Goal: Check status: Check status

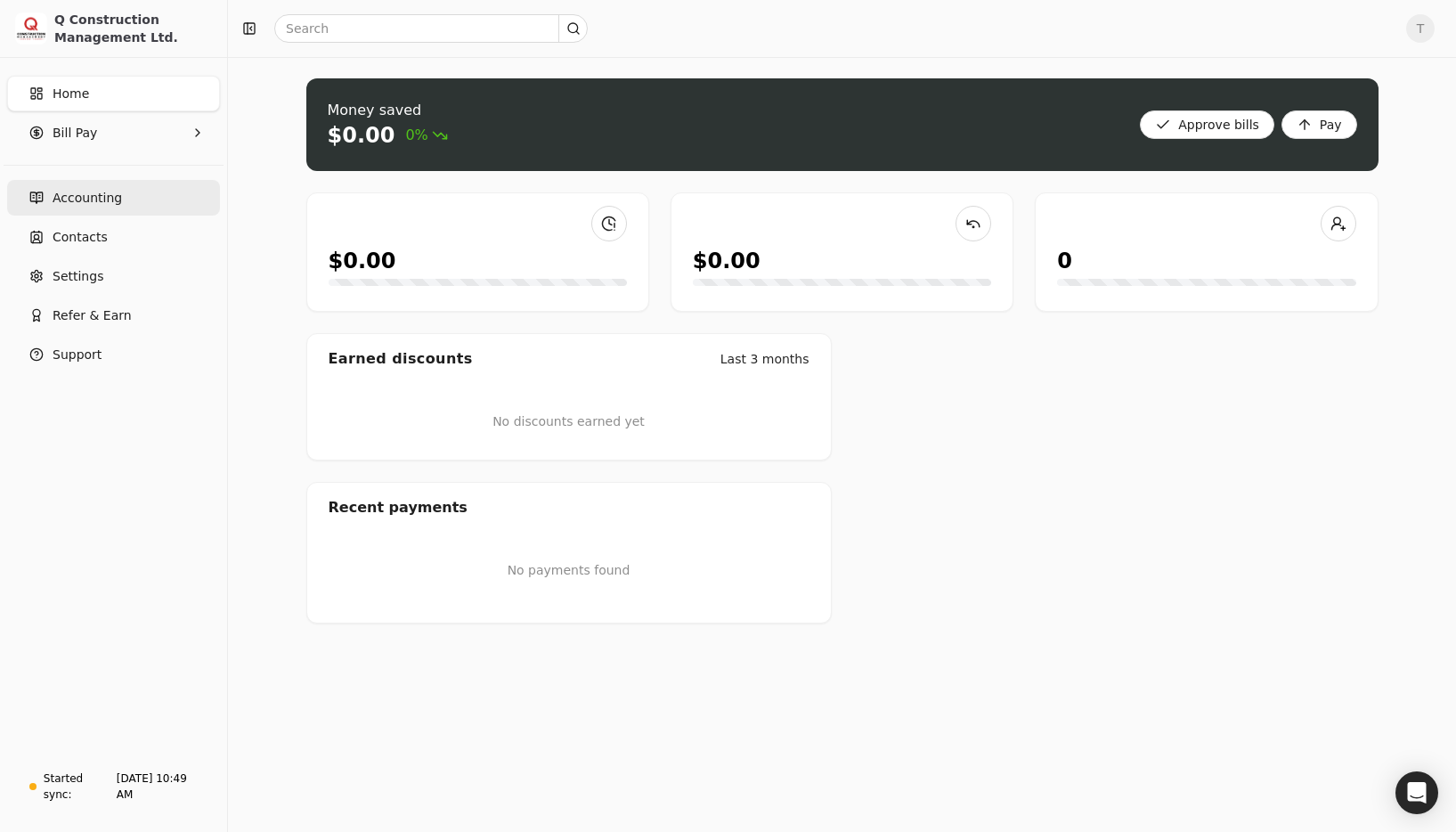
click at [85, 197] on span "Accounting" at bounding box center [86, 198] width 69 height 19
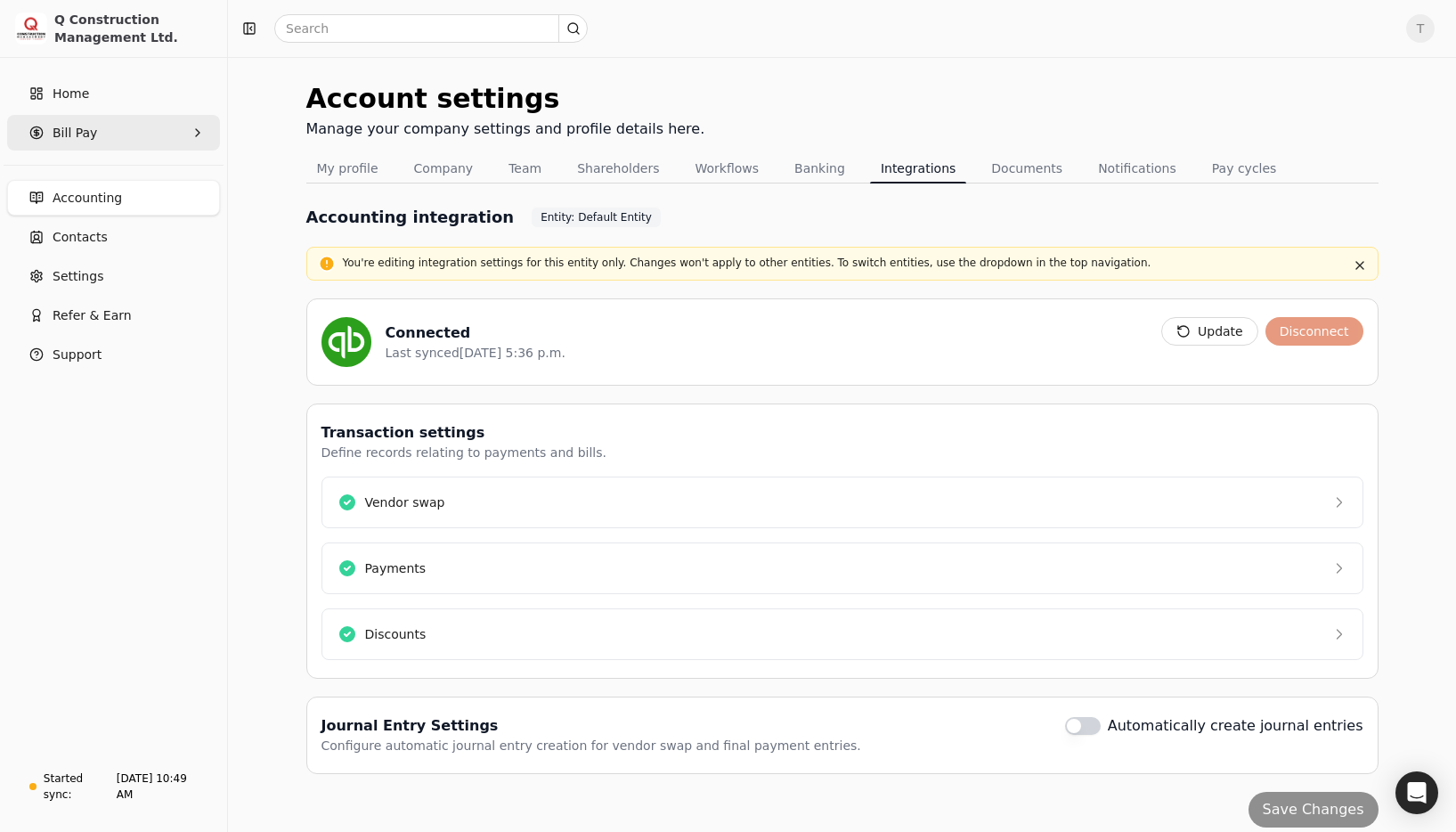
click at [122, 129] on Pay "Bill Pay" at bounding box center [113, 133] width 213 height 36
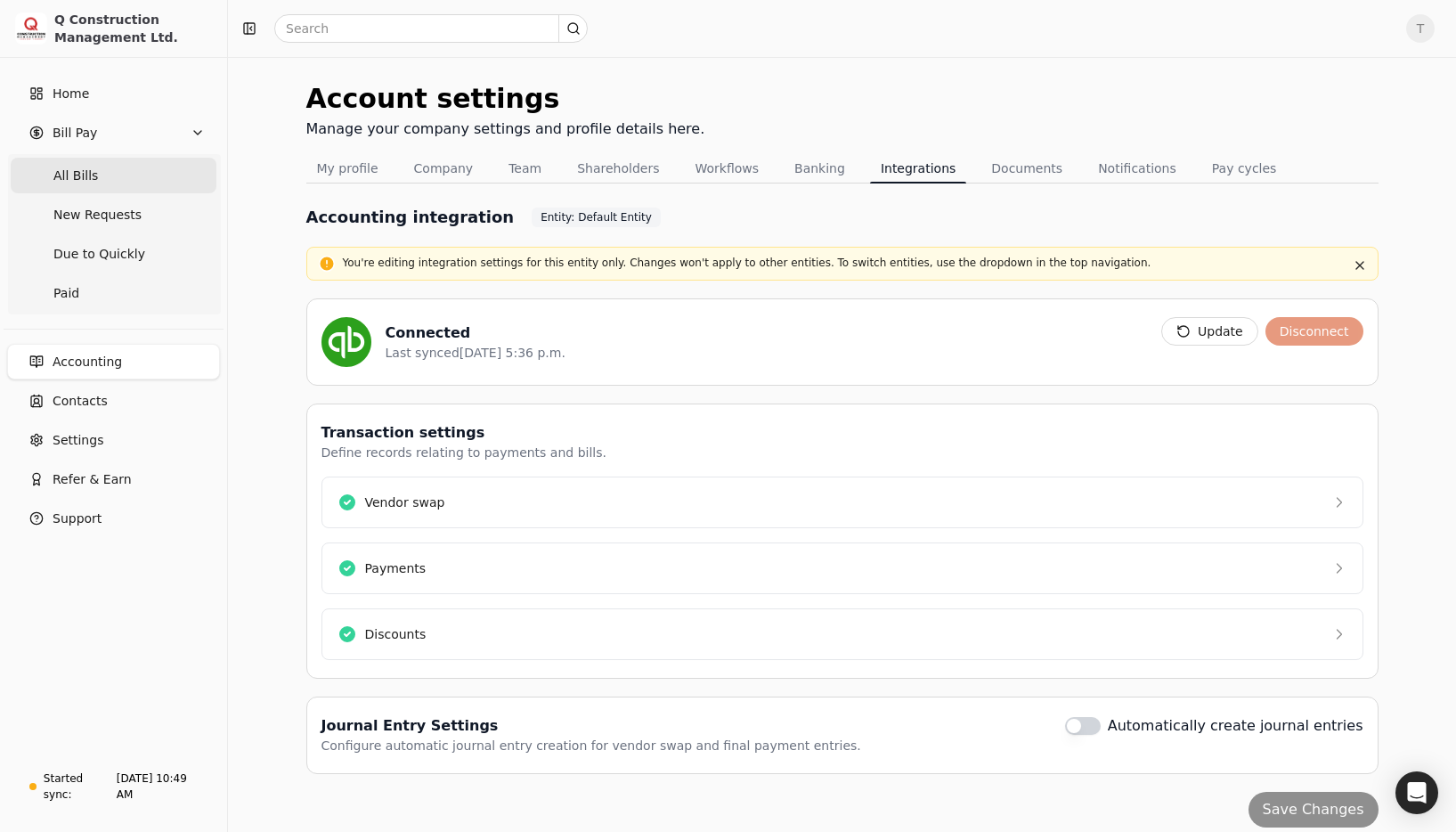
click at [61, 171] on span "All Bills" at bounding box center [75, 175] width 45 height 19
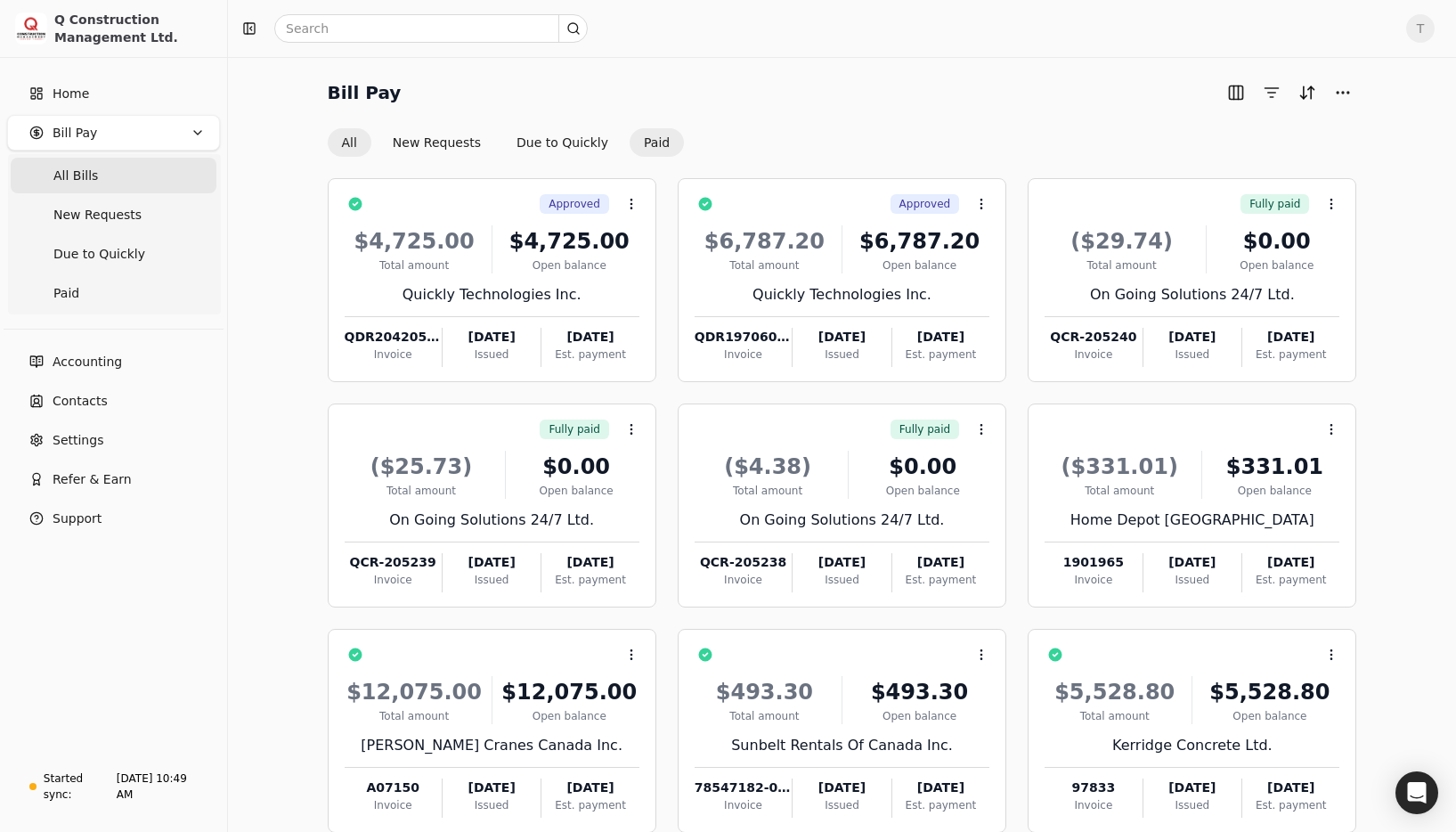
click at [637, 146] on button "Paid" at bounding box center [657, 143] width 54 height 29
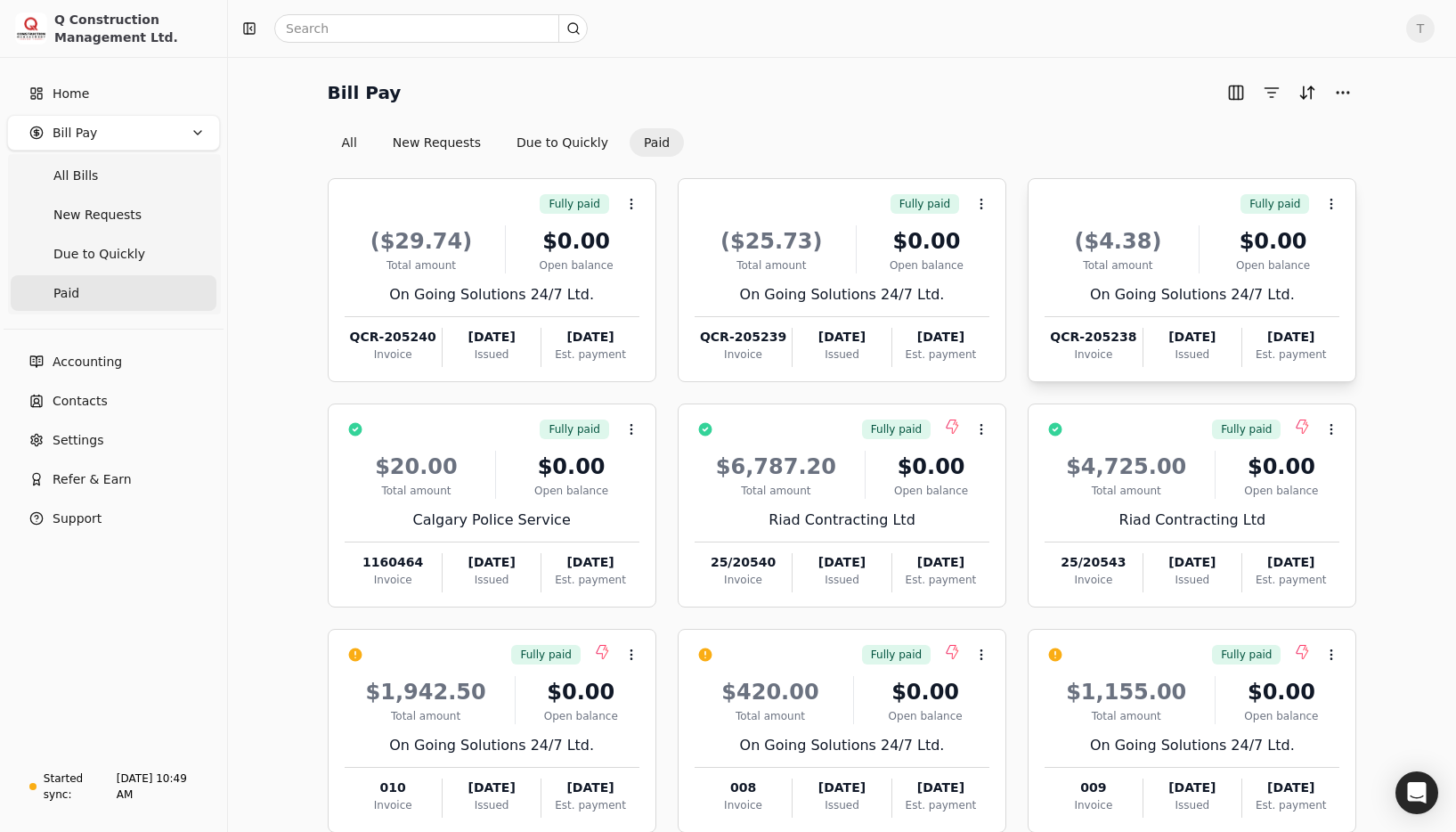
scroll to position [101, 0]
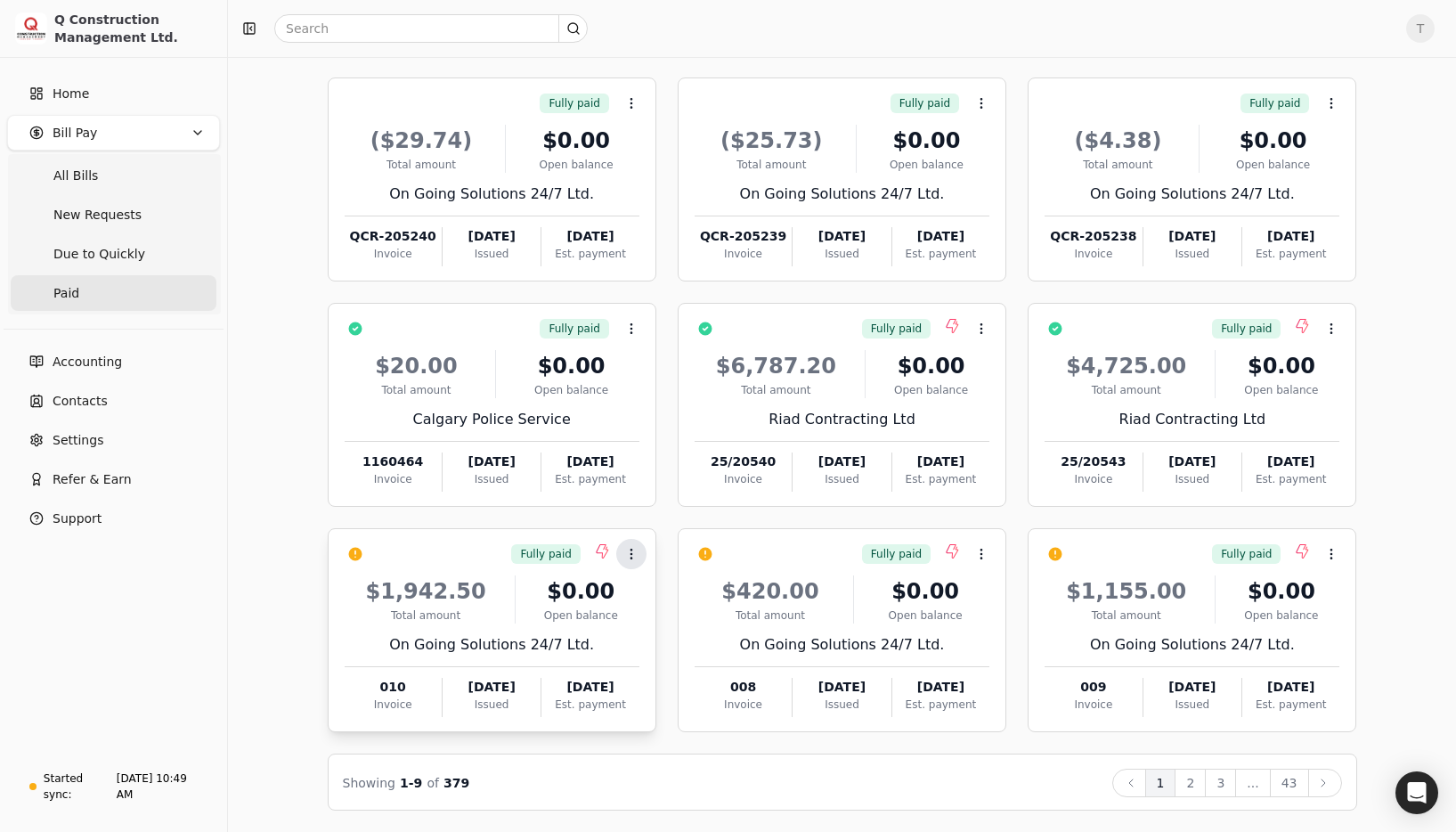
click at [638, 549] on icon at bounding box center [631, 554] width 14 height 14
click at [1388, 518] on div "Bill Pay All New Requests Due to Quickly Paid Fully paid Context Menu Button ($…" at bounding box center [843, 394] width 1186 height 833
click at [1336, 333] on icon at bounding box center [1331, 329] width 14 height 14
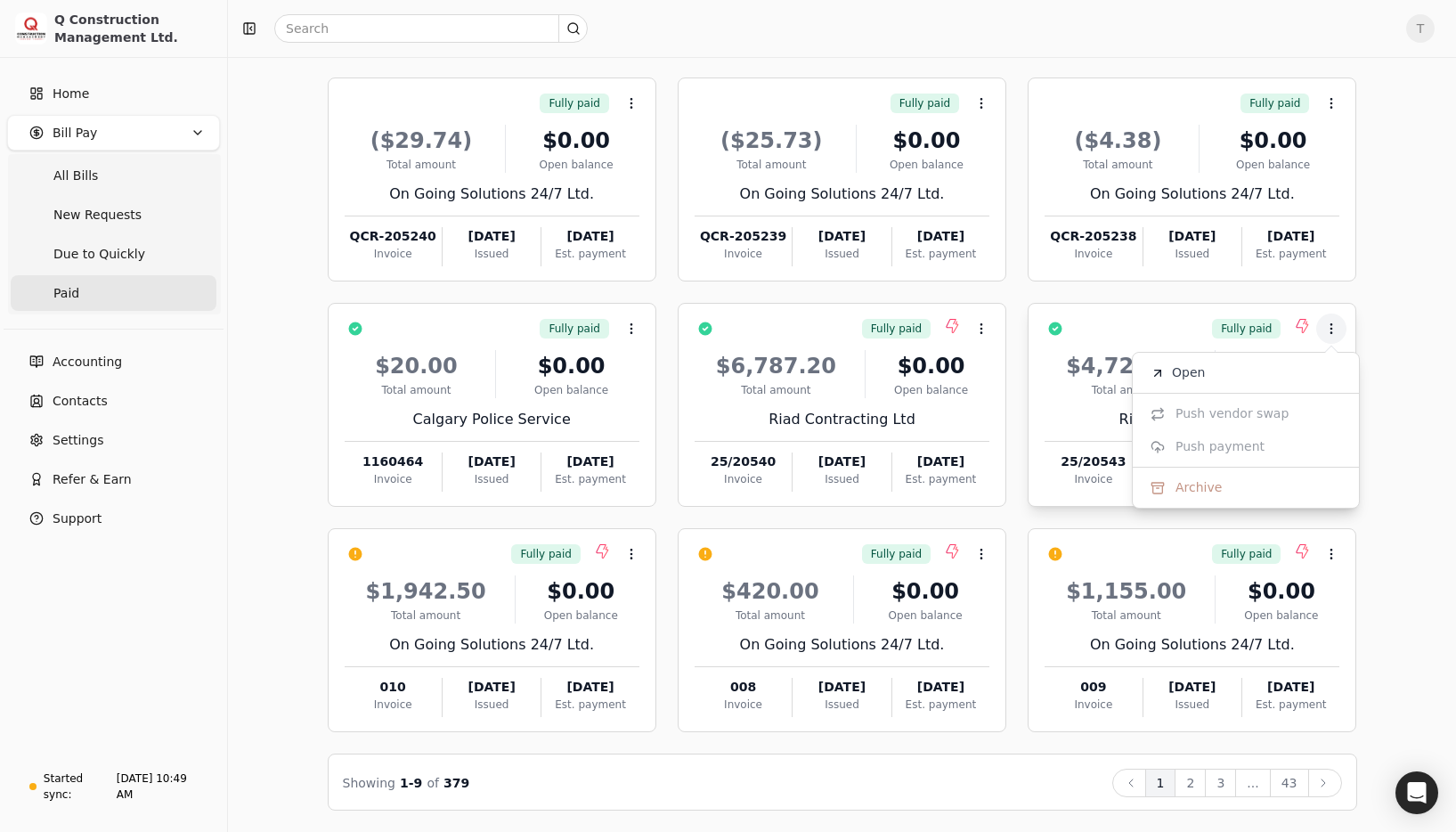
drag, startPoint x: 1373, startPoint y: 328, endPoint x: 1346, endPoint y: 372, distance: 51.6
click at [1373, 328] on div "Bill Pay All New Requests Due to Quickly Paid Fully paid Context Menu Button ($…" at bounding box center [843, 394] width 1186 height 833
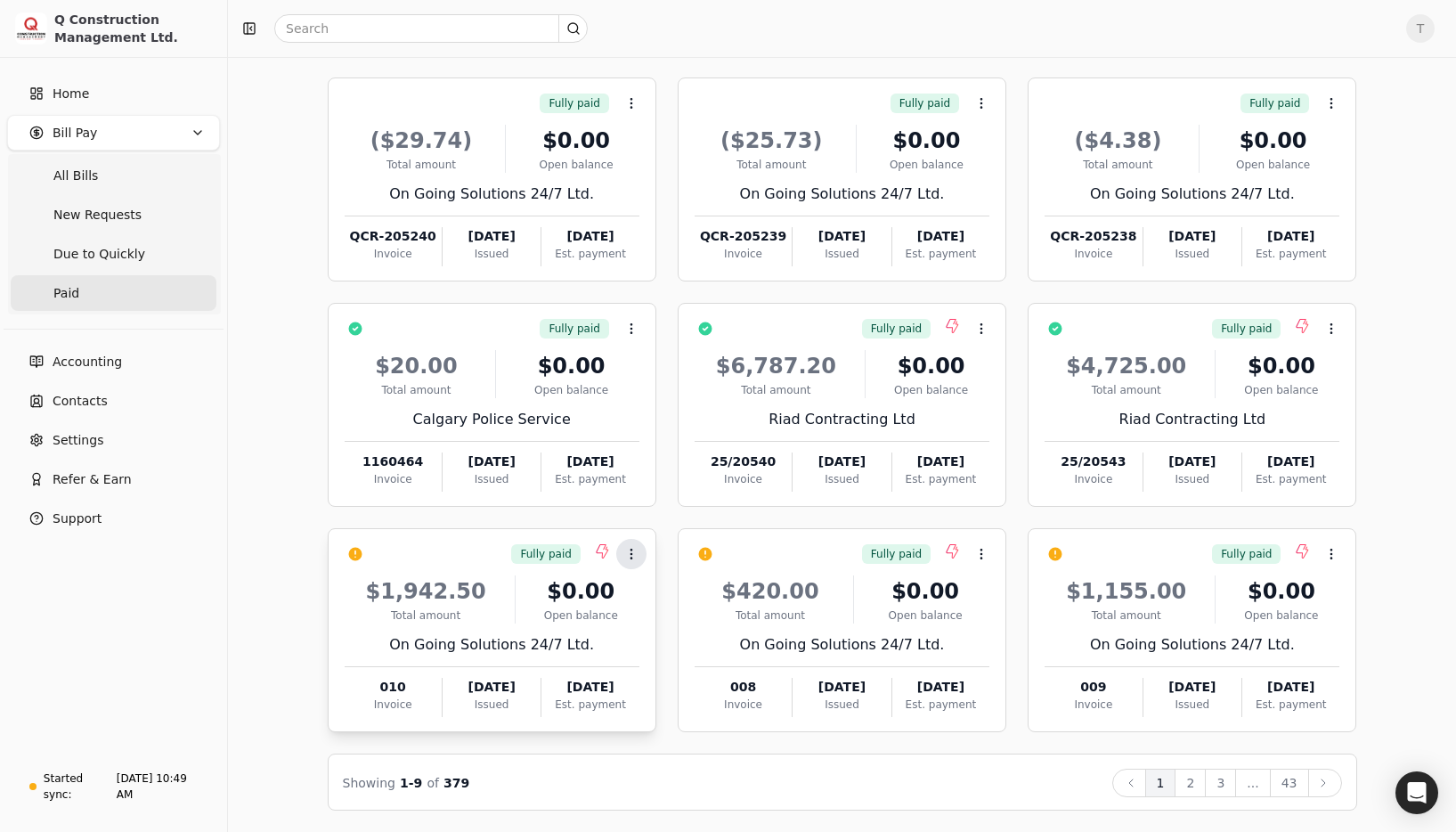
click at [631, 558] on circle at bounding box center [631, 558] width 1 height 1
click at [1419, 508] on div "Bill Pay All New Requests Due to Quickly Paid Fully paid Context Menu Button ($…" at bounding box center [843, 394] width 1186 height 833
click at [981, 328] on circle at bounding box center [981, 328] width 1 height 1
drag, startPoint x: 845, startPoint y: 321, endPoint x: 943, endPoint y: 379, distance: 113.9
click at [845, 321] on div "Fully paid Context Menu Button" at bounding box center [854, 329] width 269 height 31
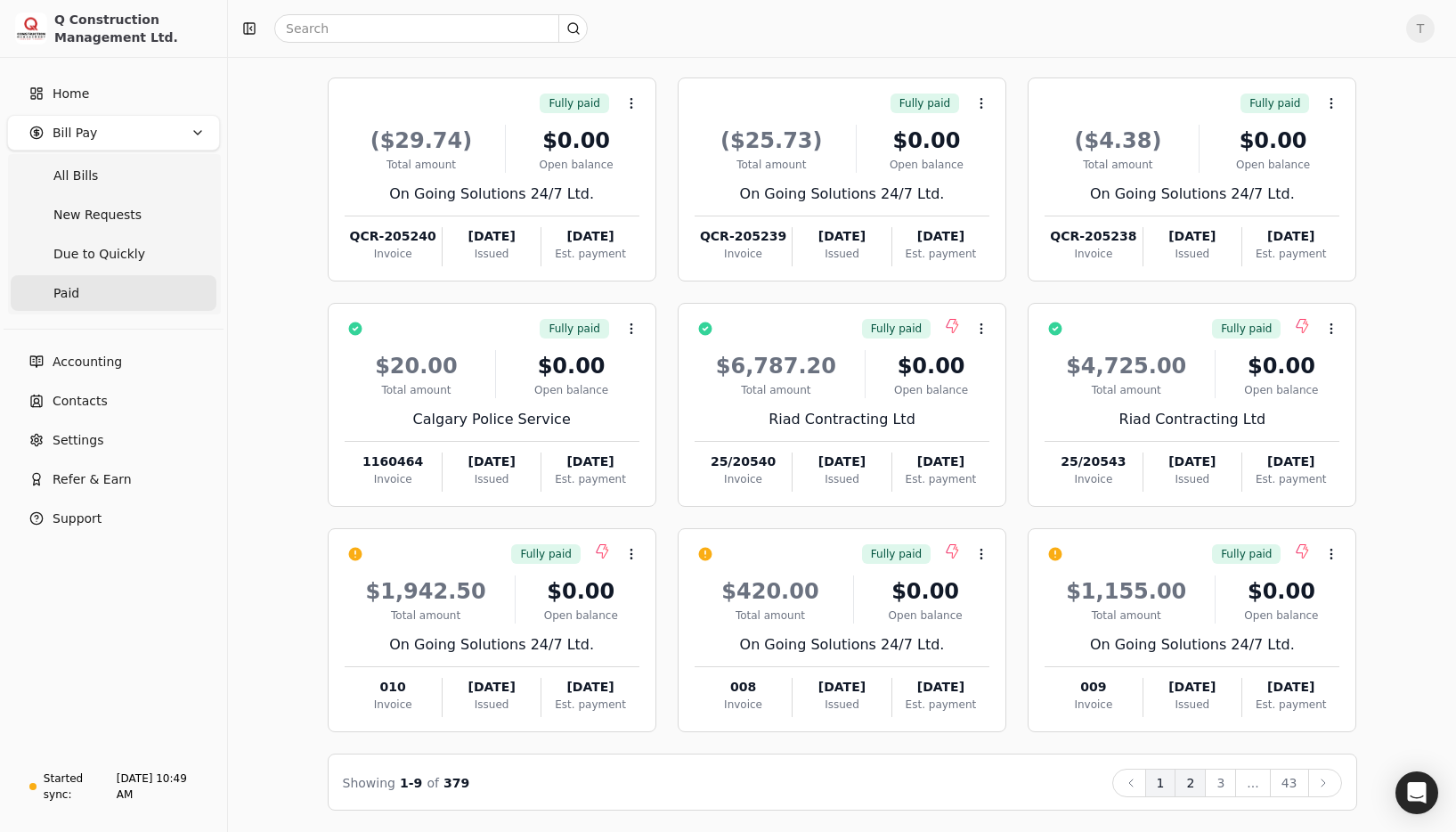
click at [1188, 782] on button "2" at bounding box center [1190, 783] width 31 height 29
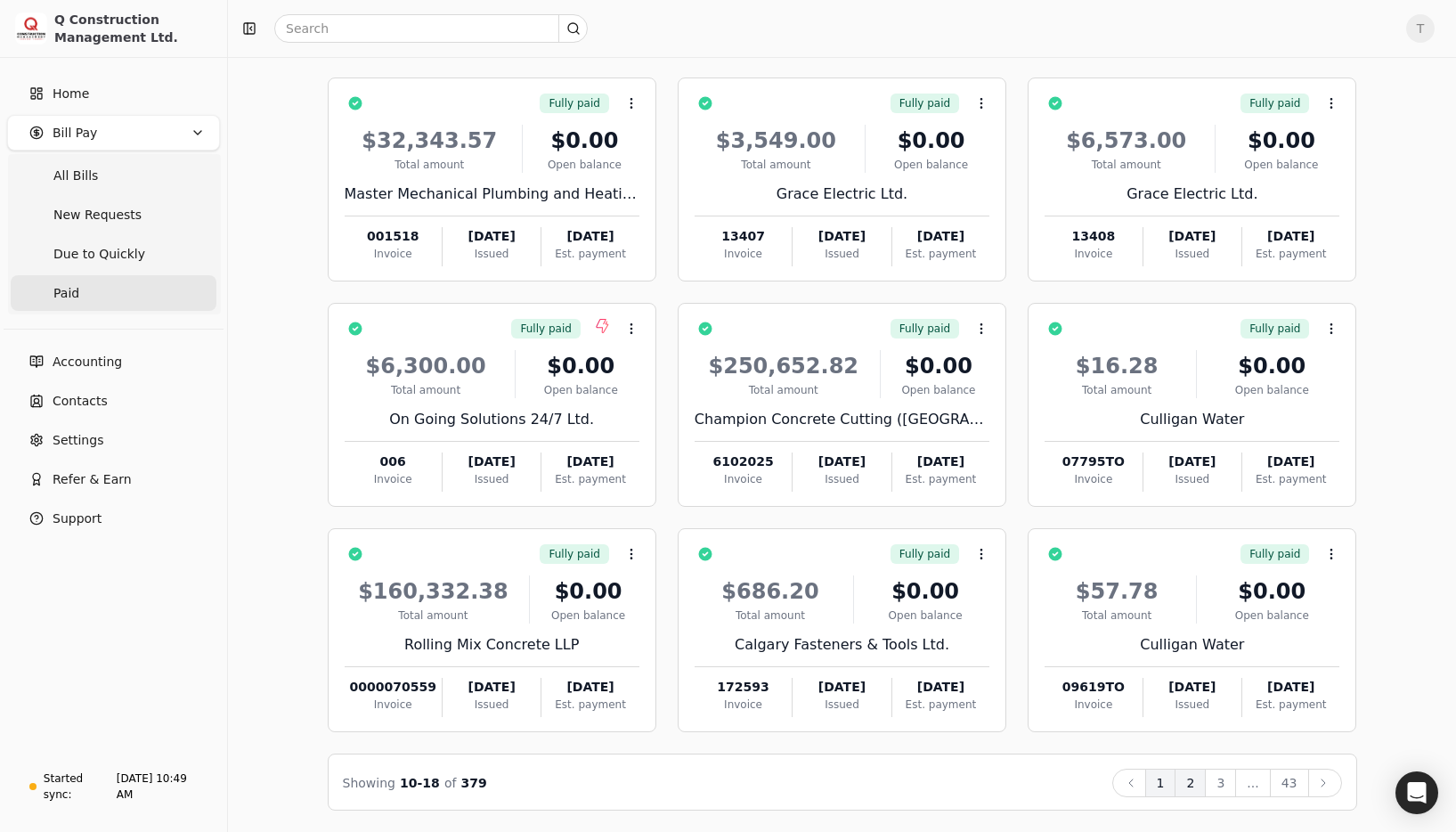
click at [1161, 787] on button "1" at bounding box center [1160, 783] width 31 height 29
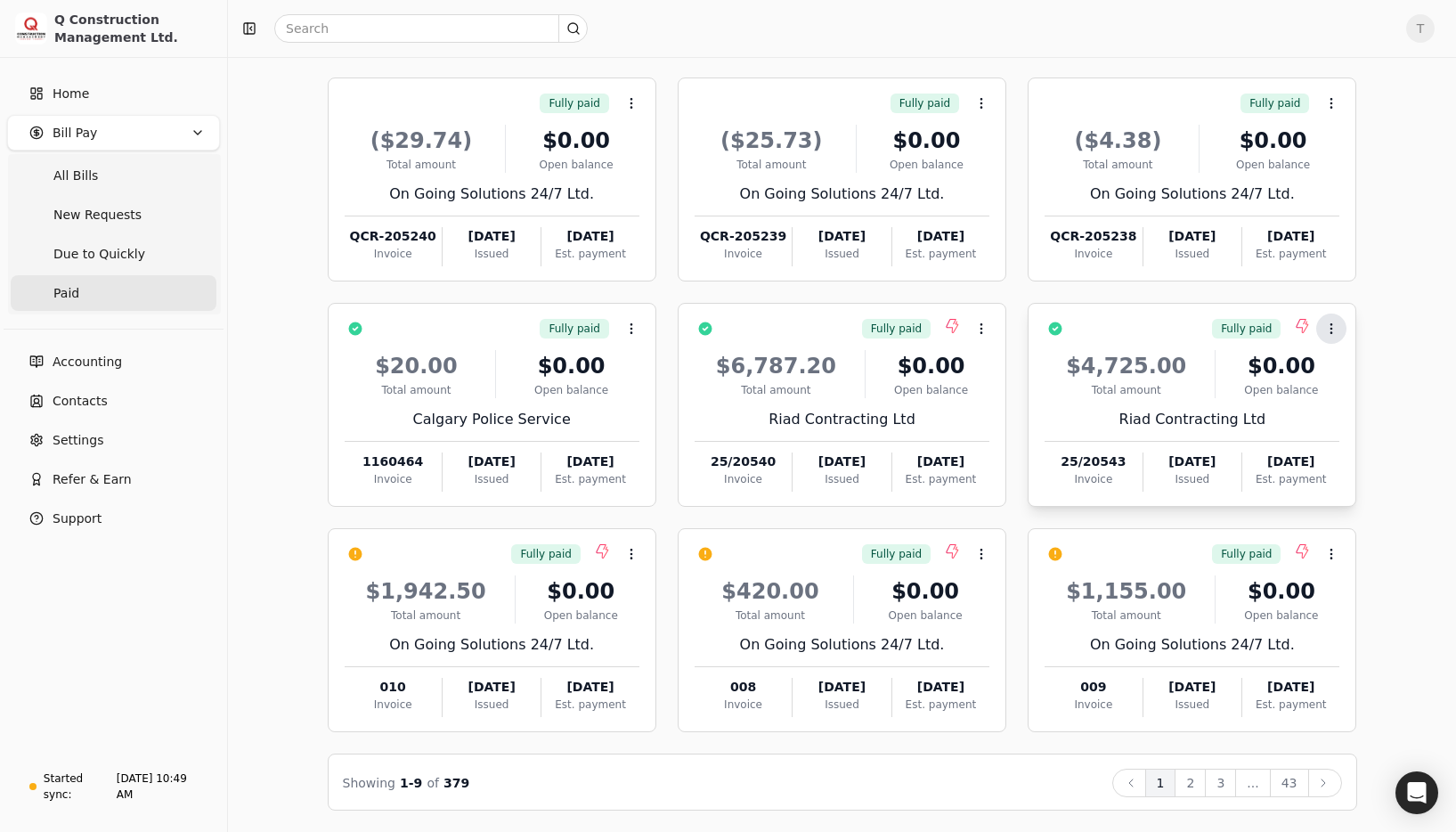
click at [1332, 328] on circle at bounding box center [1331, 328] width 1 height 1
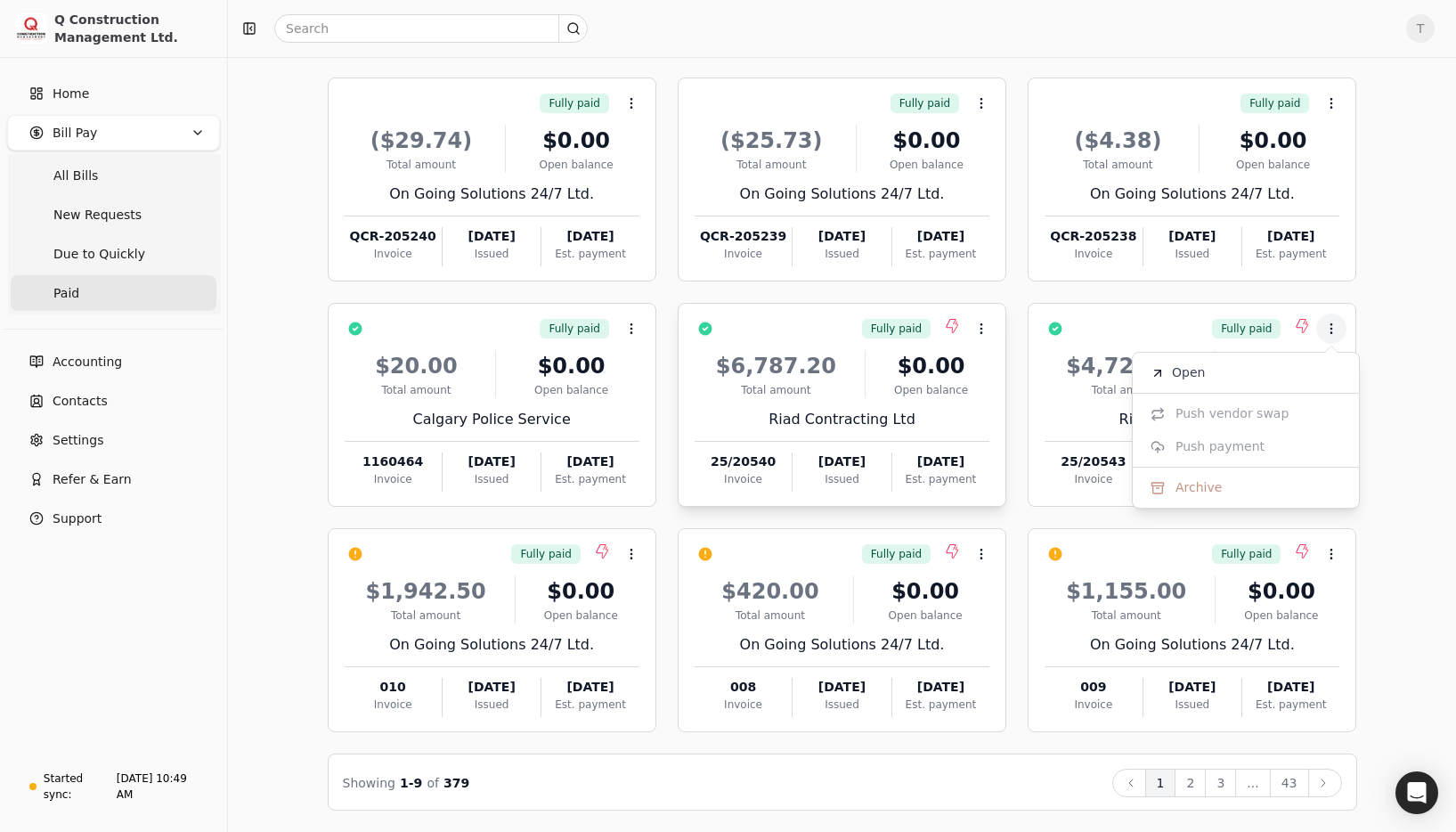
click at [834, 323] on div "Fully paid Context Menu Button" at bounding box center [854, 329] width 269 height 31
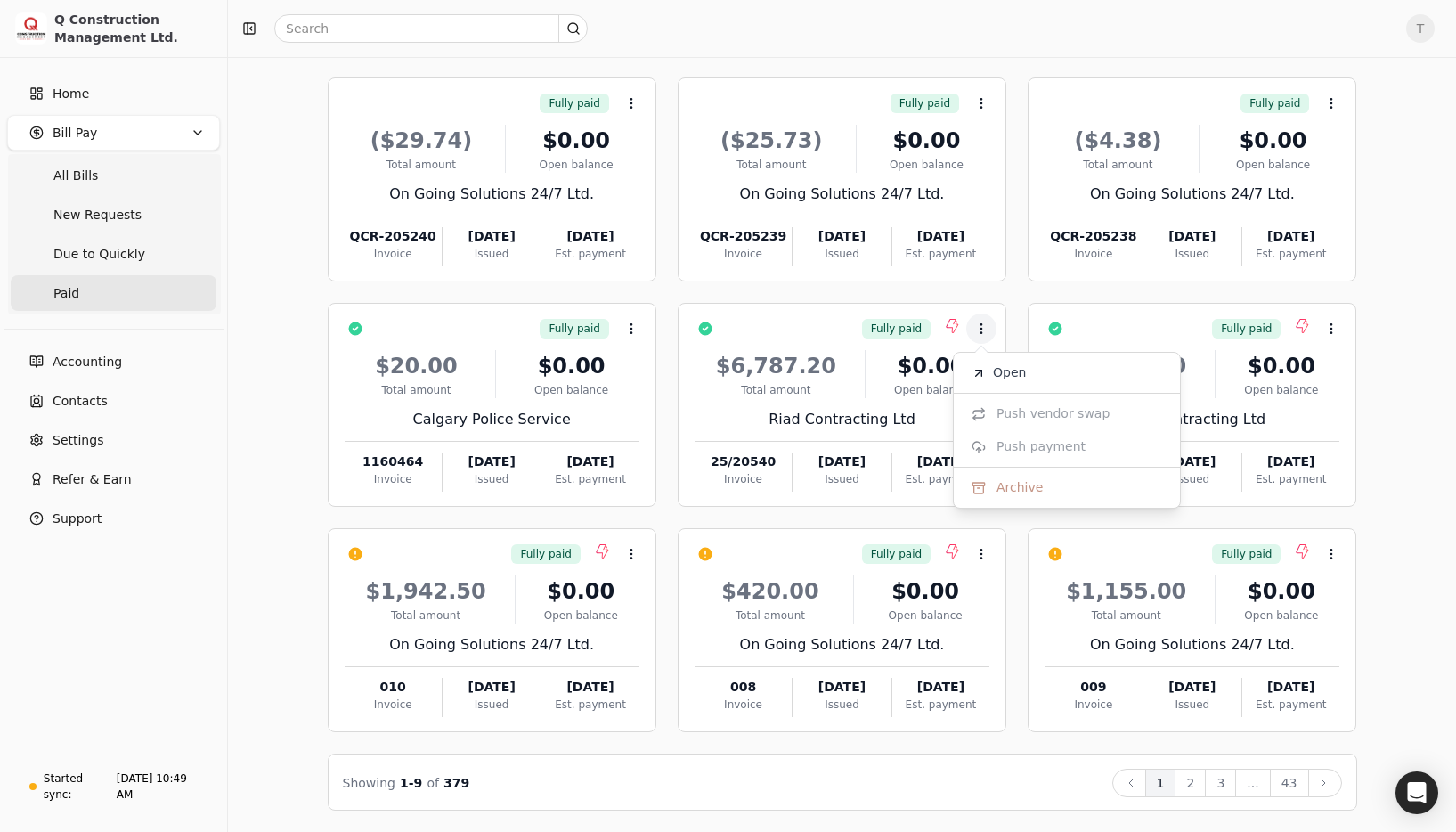
click at [1399, 403] on div "Bill Pay All New Requests Due to Quickly Paid Fully paid Context Menu Button ($…" at bounding box center [843, 394] width 1186 height 833
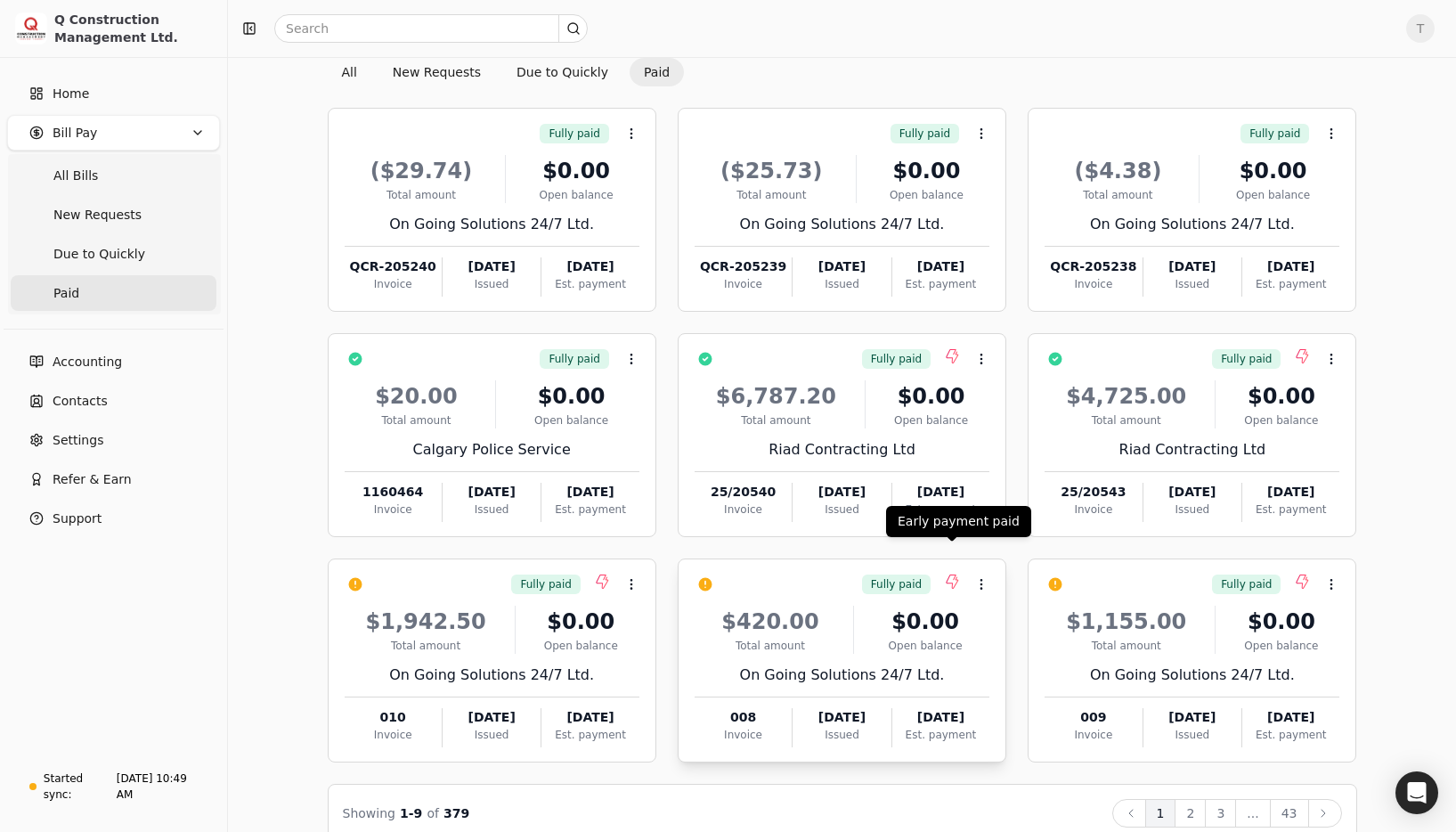
scroll to position [0, 0]
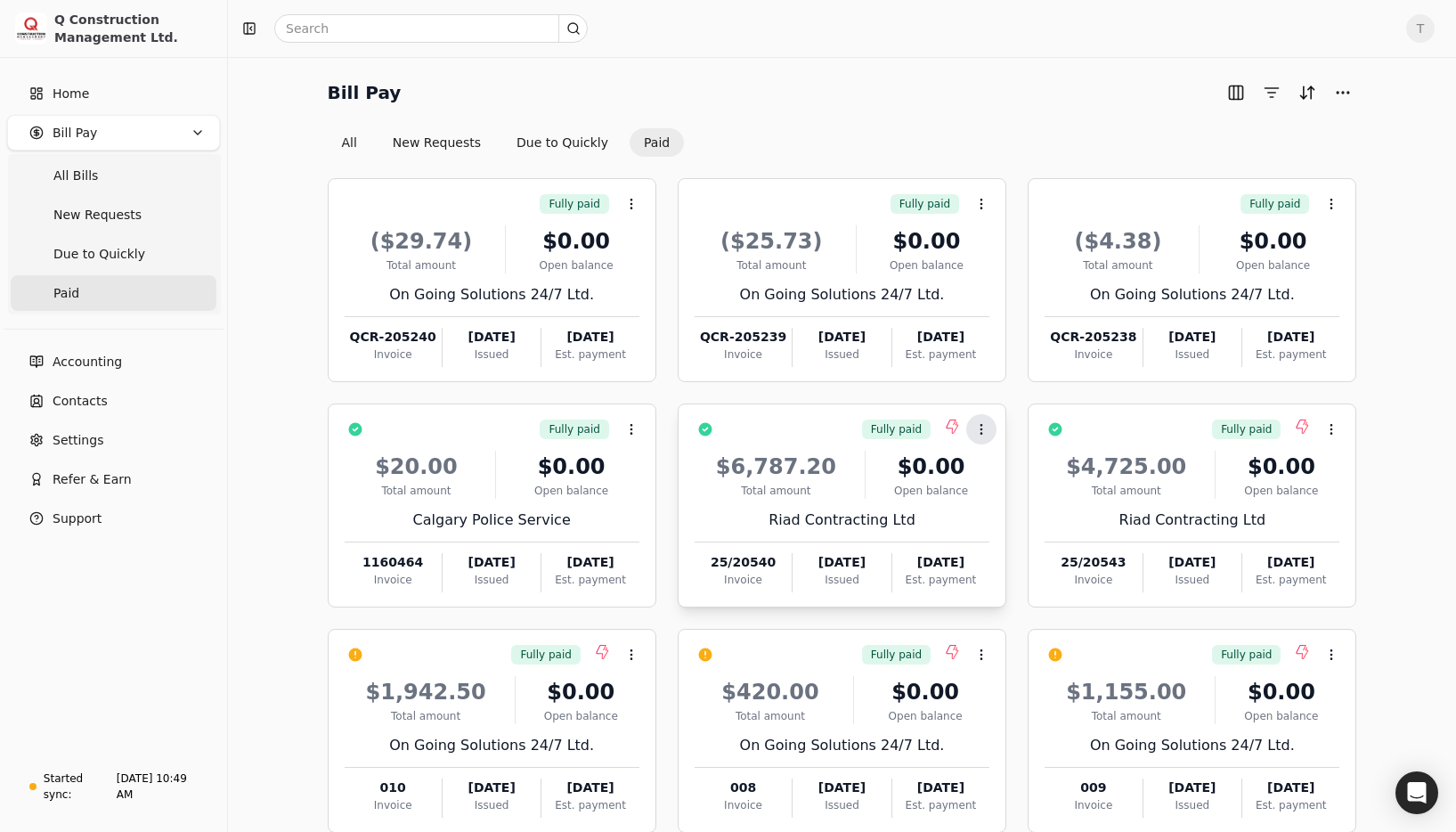
click at [972, 430] on button "Context Menu Button" at bounding box center [982, 429] width 31 height 31
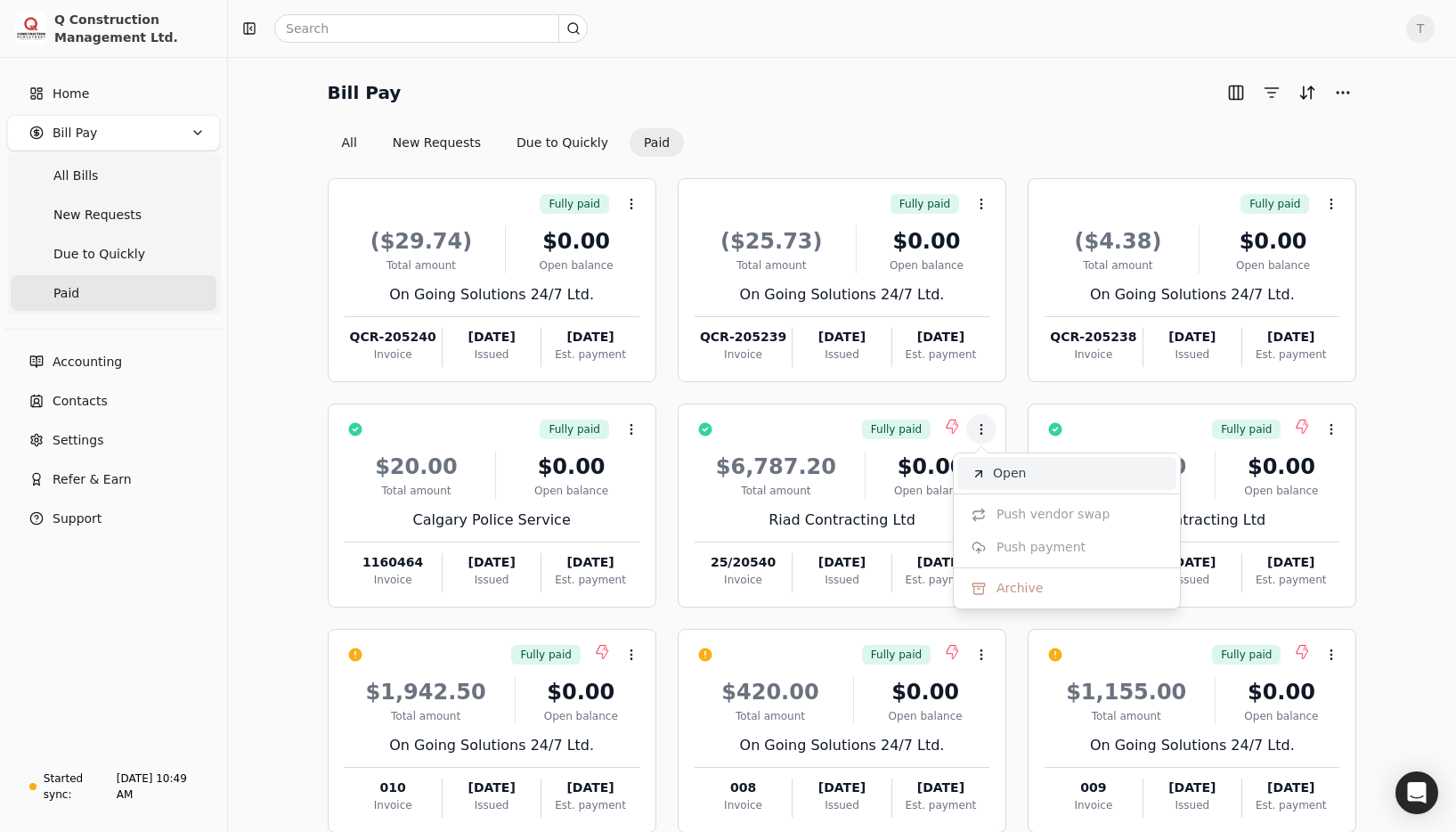
click at [1008, 463] on li "Open" at bounding box center [1067, 474] width 219 height 33
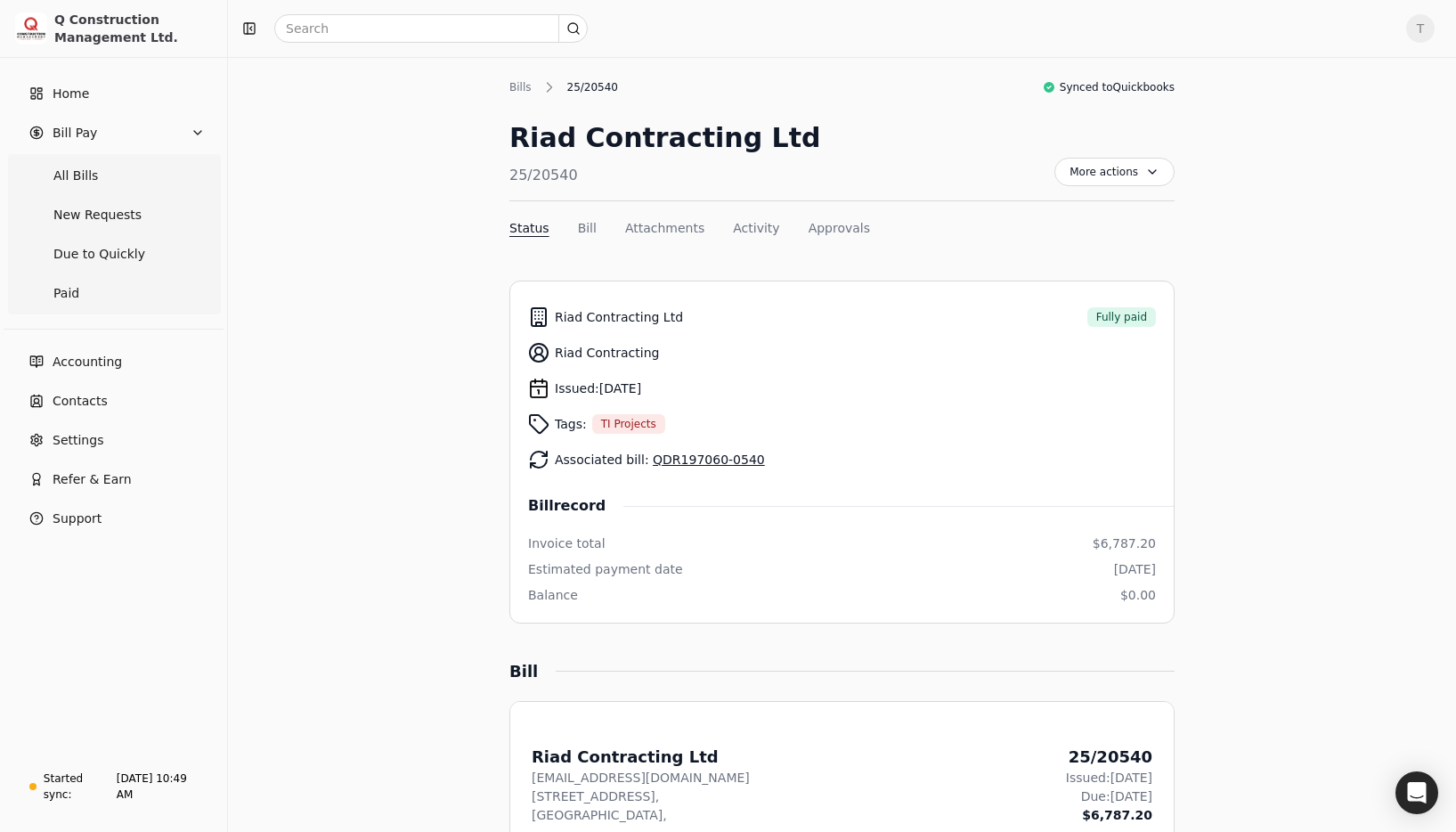
click at [704, 458] on link "QDR197060-0540" at bounding box center [709, 460] width 112 height 14
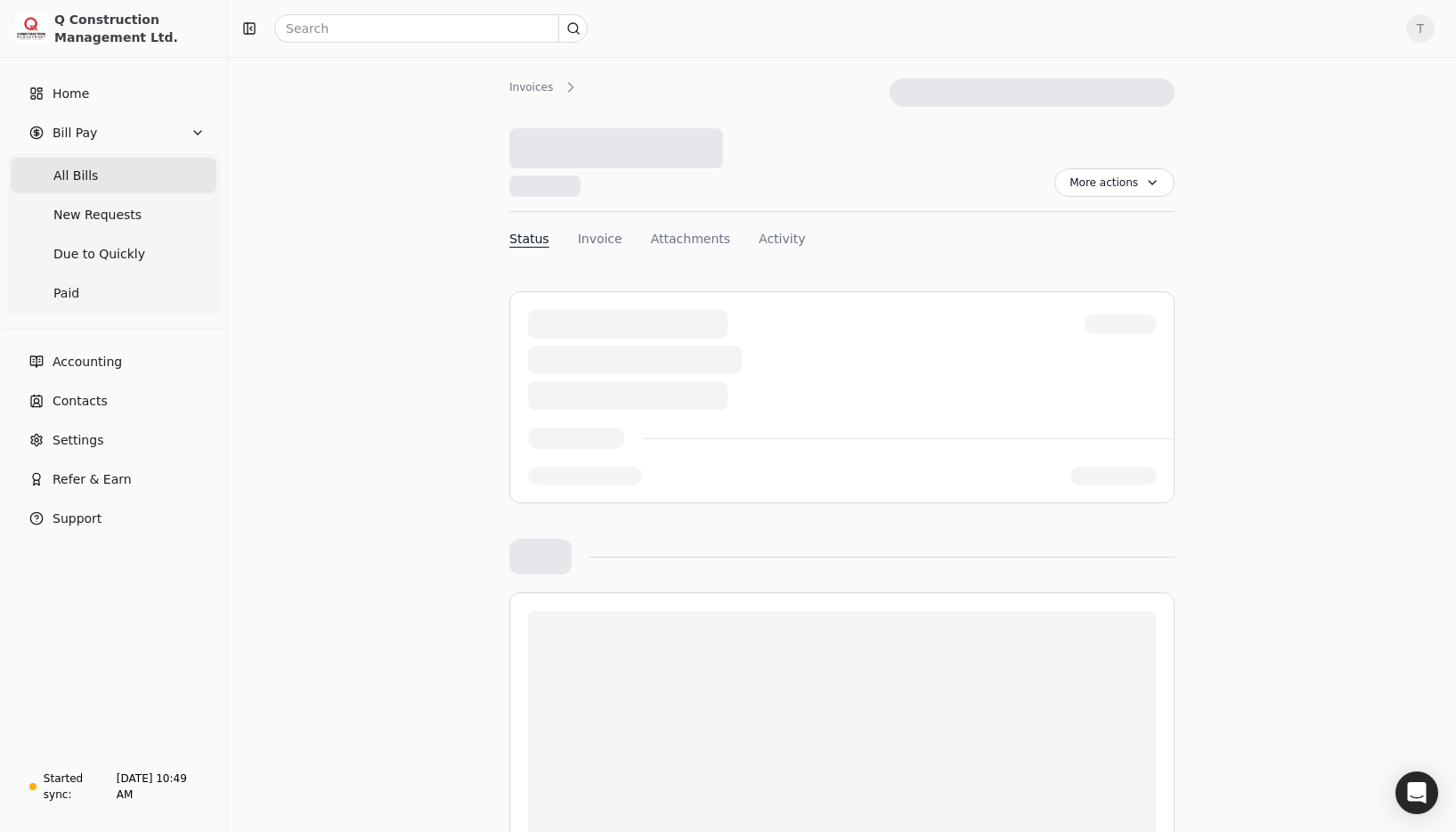
click at [128, 182] on Bills "All Bills" at bounding box center [113, 175] width 206 height 36
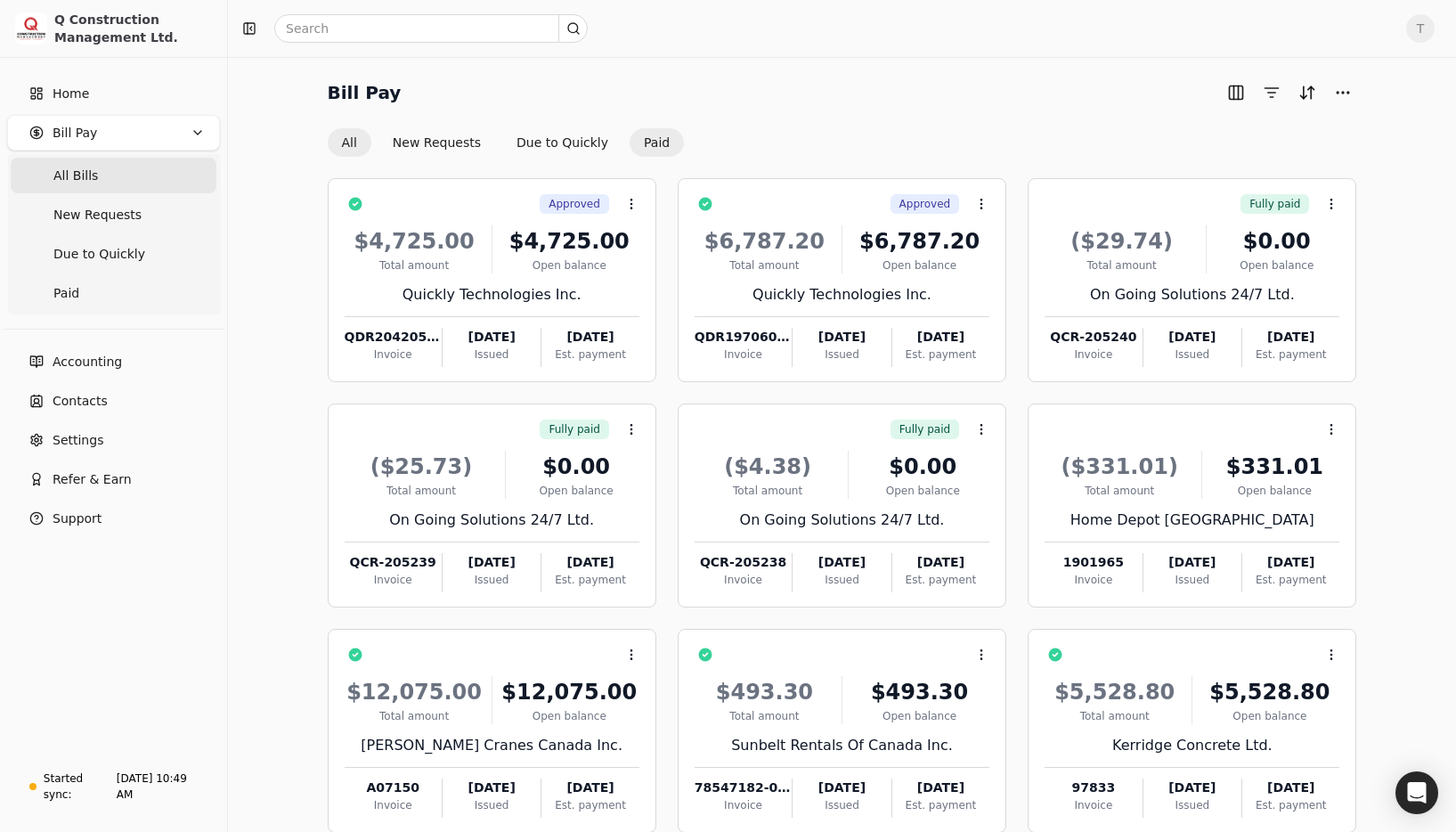
click at [638, 140] on button "Paid" at bounding box center [657, 143] width 54 height 29
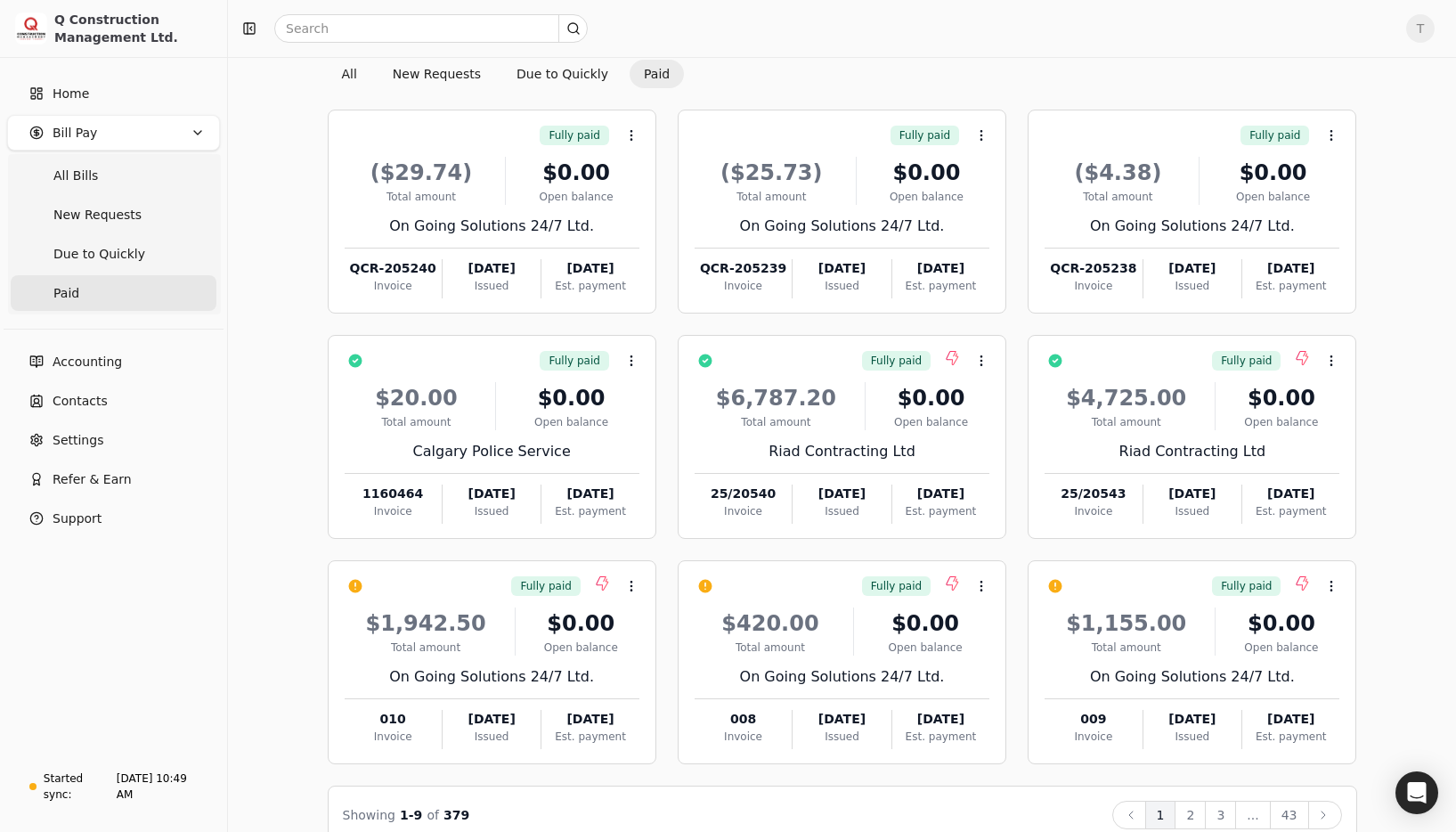
scroll to position [101, 0]
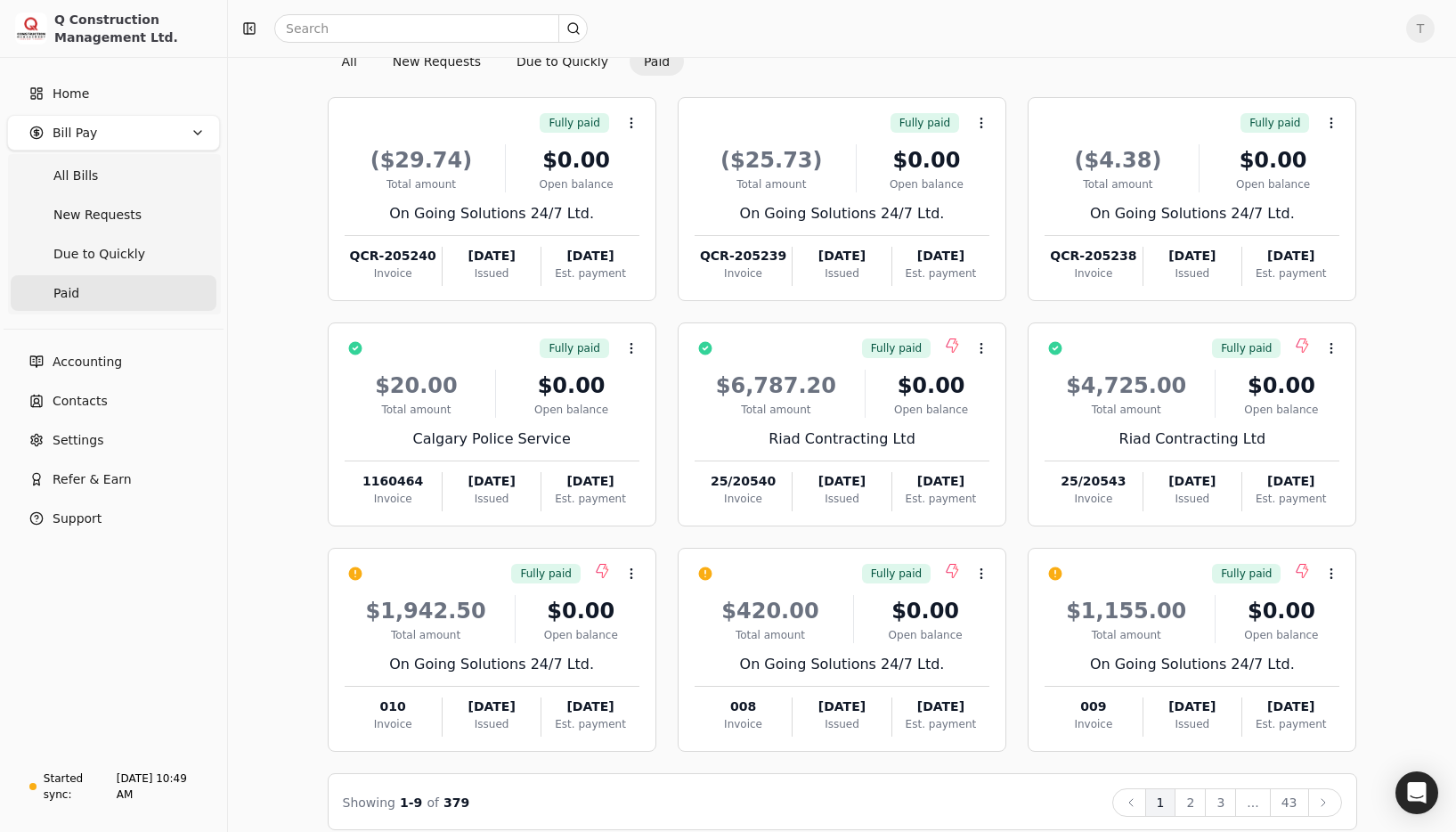
drag, startPoint x: 1191, startPoint y: 799, endPoint x: 1124, endPoint y: 769, distance: 73.4
click at [1191, 798] on button "2" at bounding box center [1190, 802] width 31 height 29
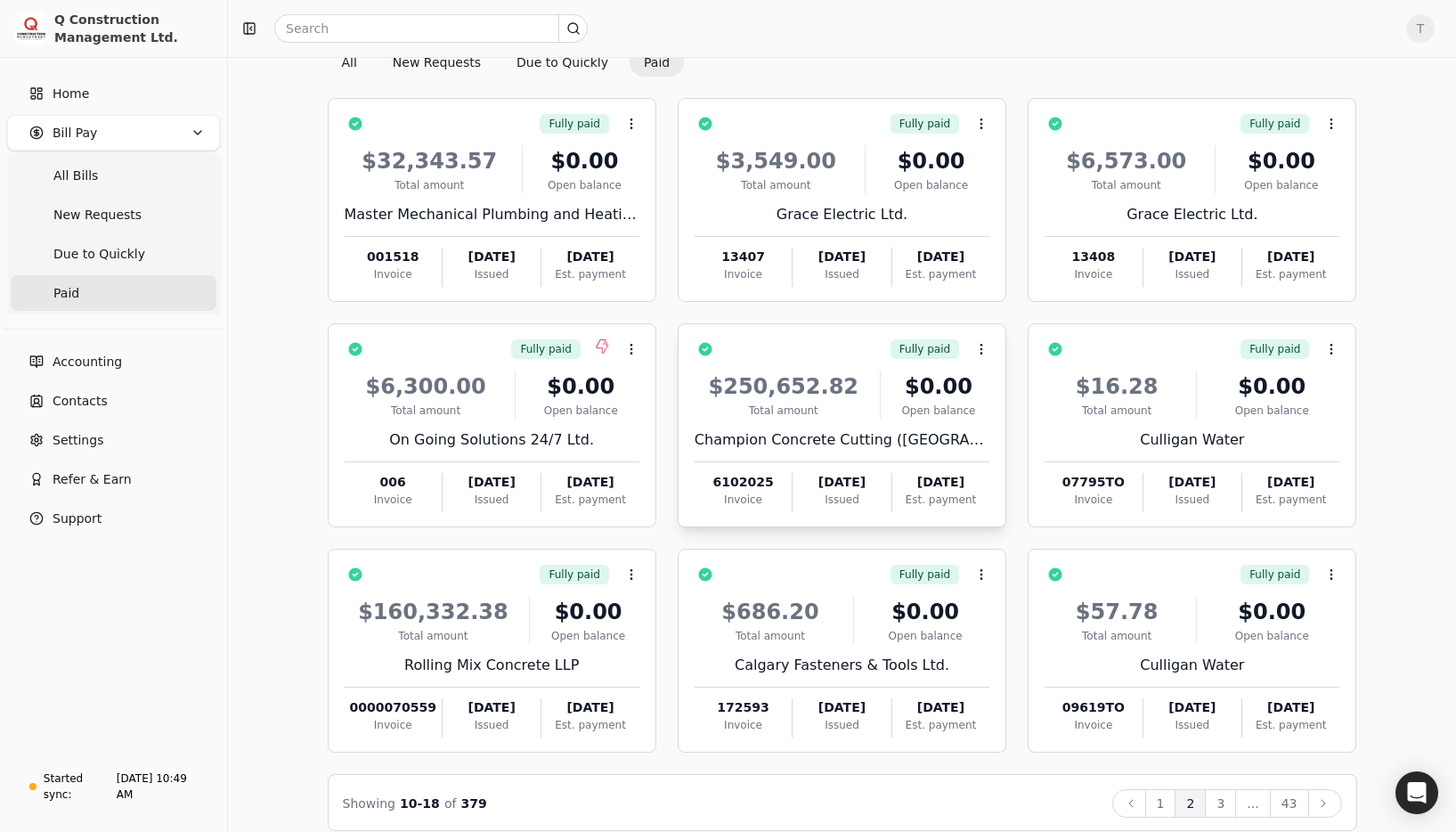
scroll to position [79, 0]
drag, startPoint x: 1161, startPoint y: 804, endPoint x: 1016, endPoint y: 739, distance: 158.9
click at [1161, 803] on button "1" at bounding box center [1160, 804] width 31 height 29
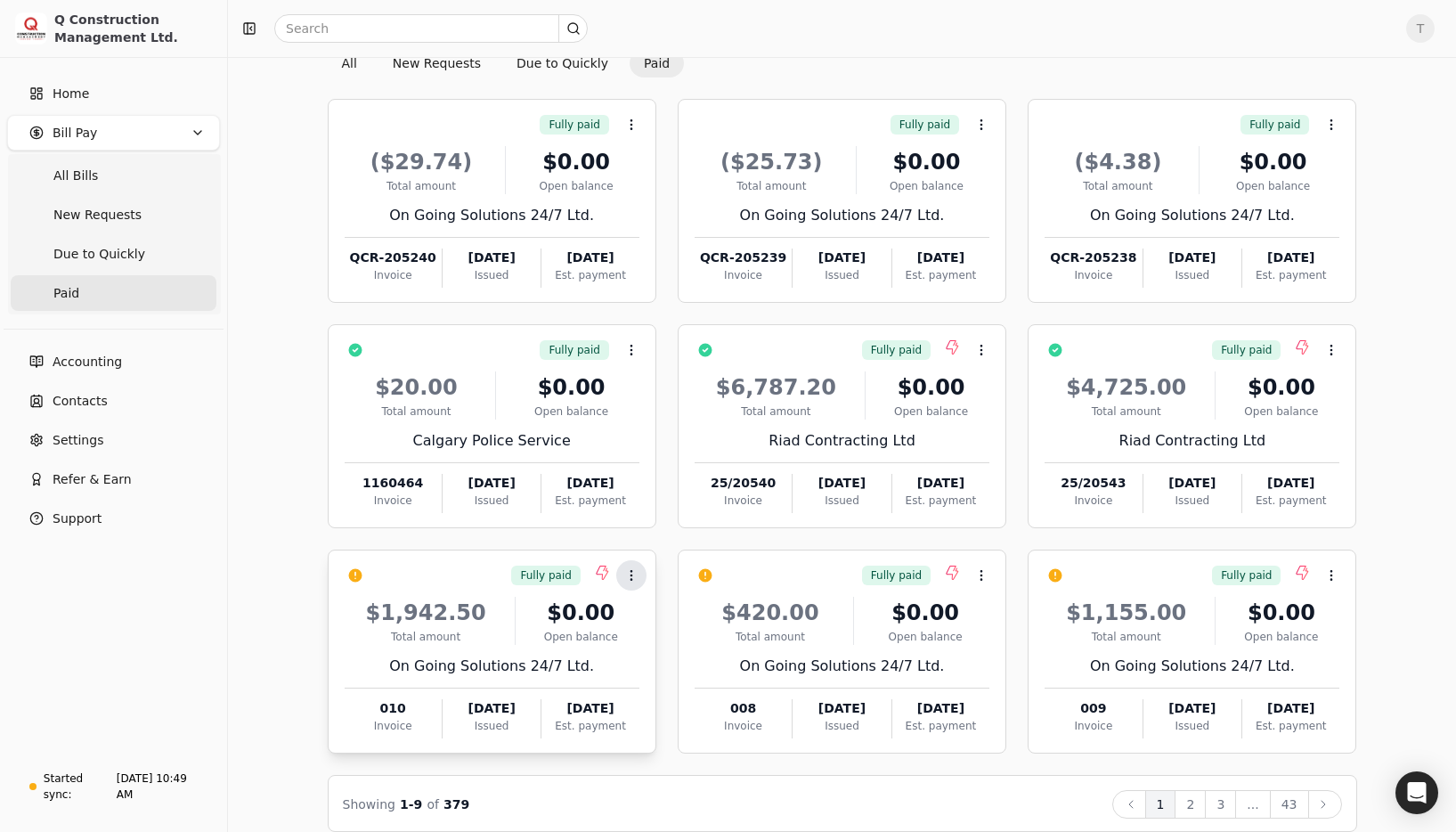
click at [635, 576] on icon at bounding box center [631, 576] width 14 height 14
drag, startPoint x: 716, startPoint y: 655, endPoint x: 828, endPoint y: 660, distance: 112.1
click at [716, 655] on span "Push payment" at bounding box center [687, 659] width 89 height 19
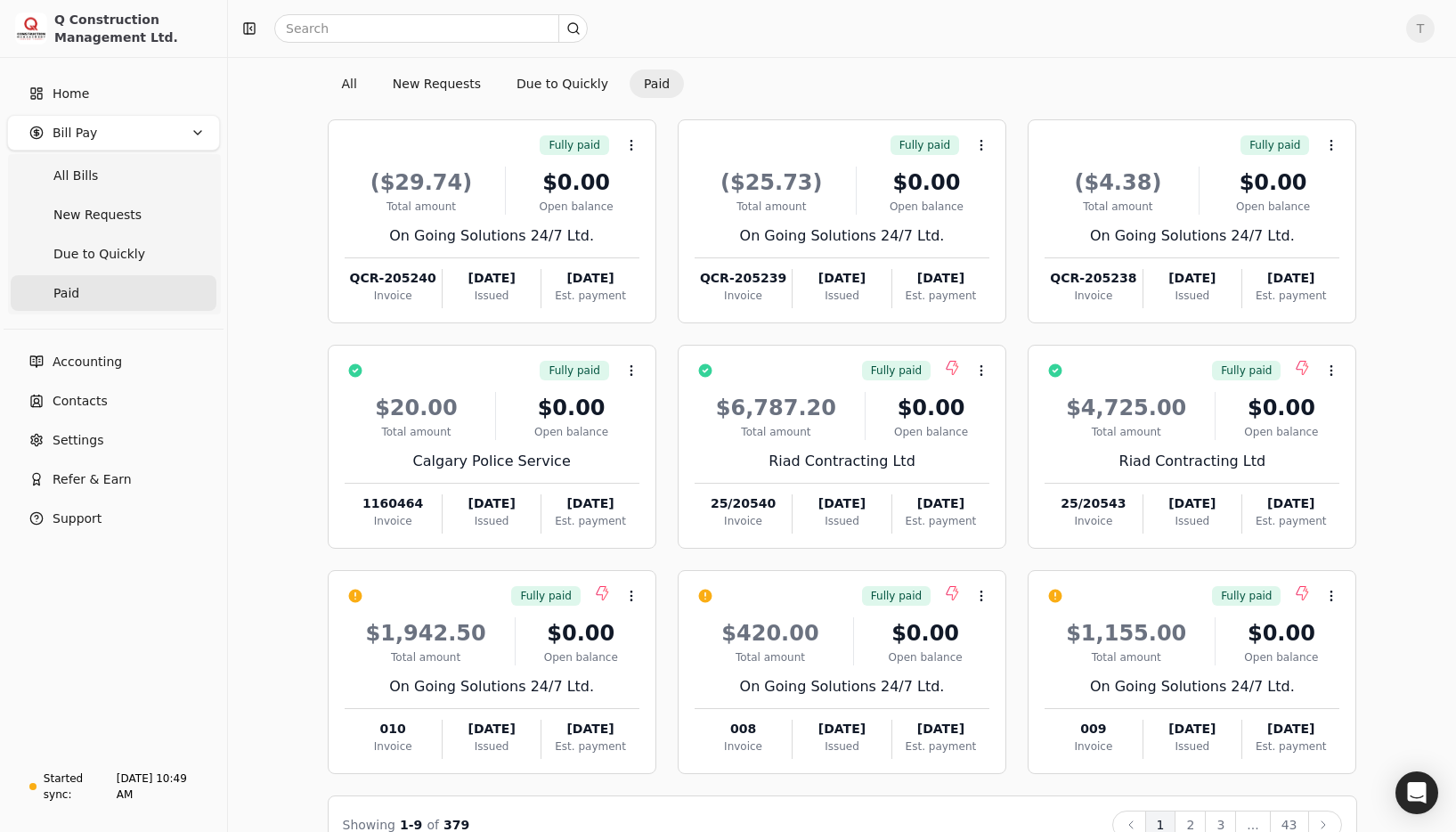
scroll to position [101, 0]
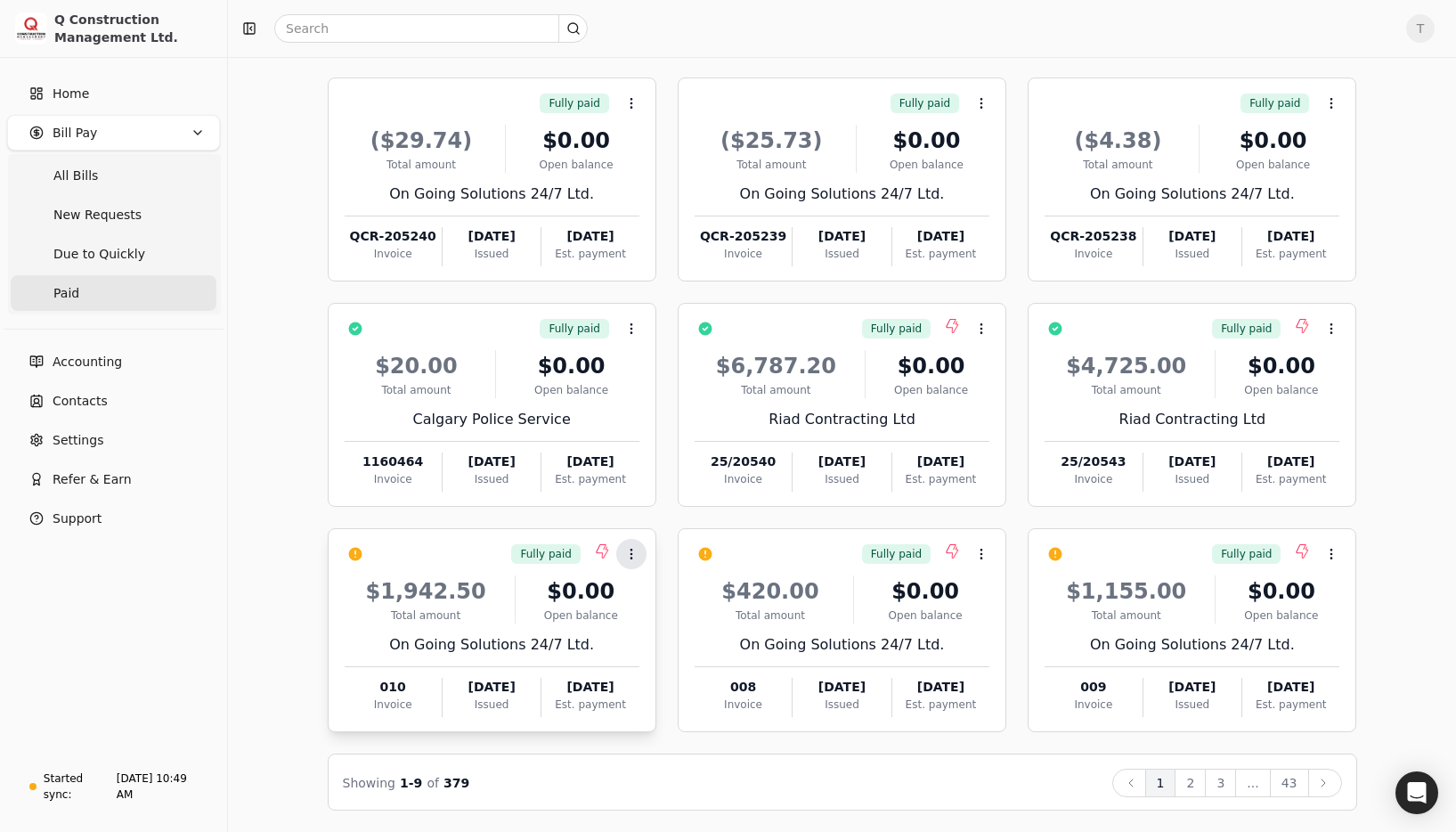
click at [630, 552] on icon at bounding box center [631, 554] width 14 height 14
drag, startPoint x: 1390, startPoint y: 608, endPoint x: 1401, endPoint y: 615, distance: 13.0
click at [1390, 608] on div "Bill Pay All New Requests Due to Quickly Paid Fully paid Context Menu Button ($…" at bounding box center [843, 394] width 1186 height 833
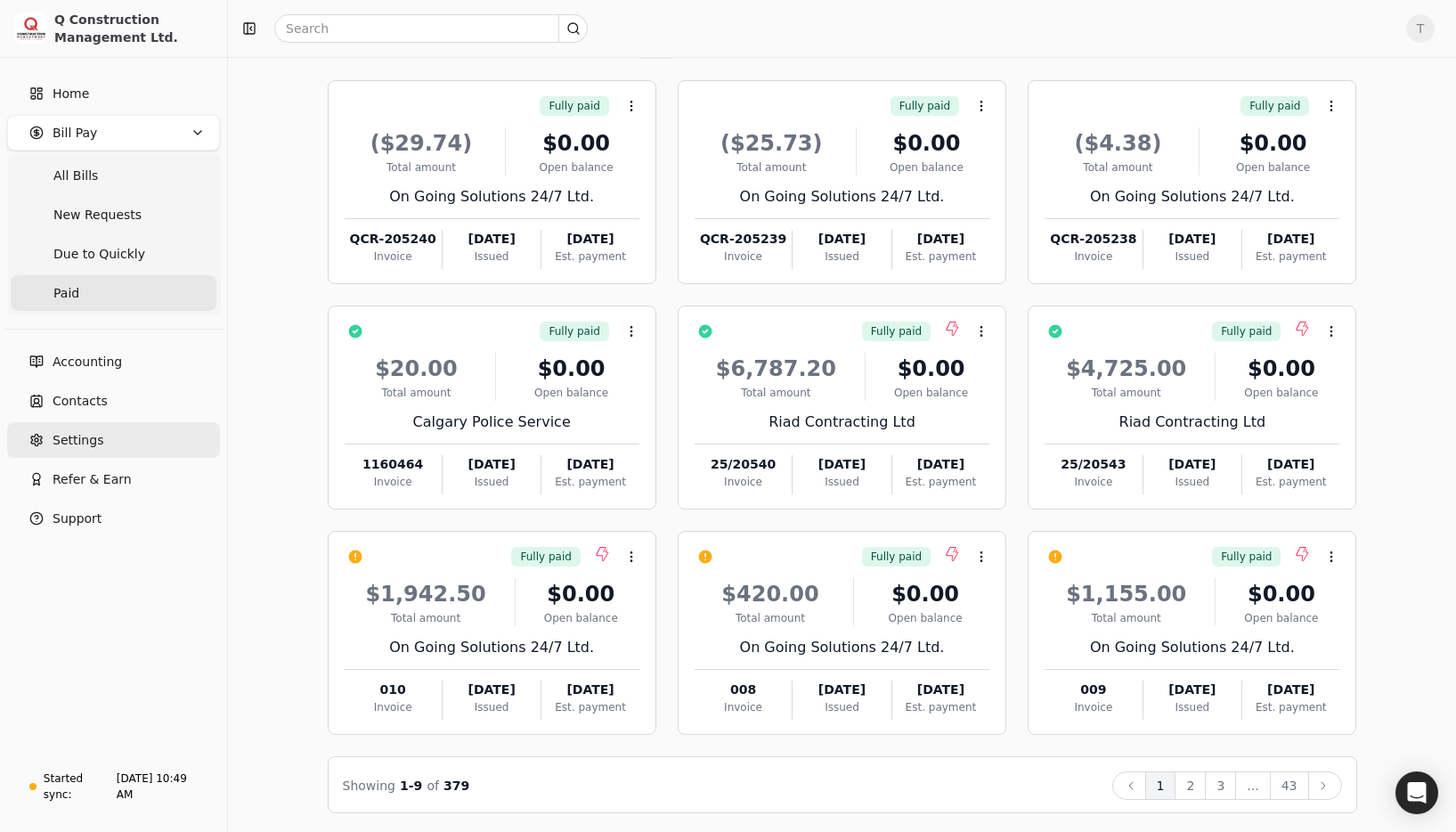
scroll to position [96, 0]
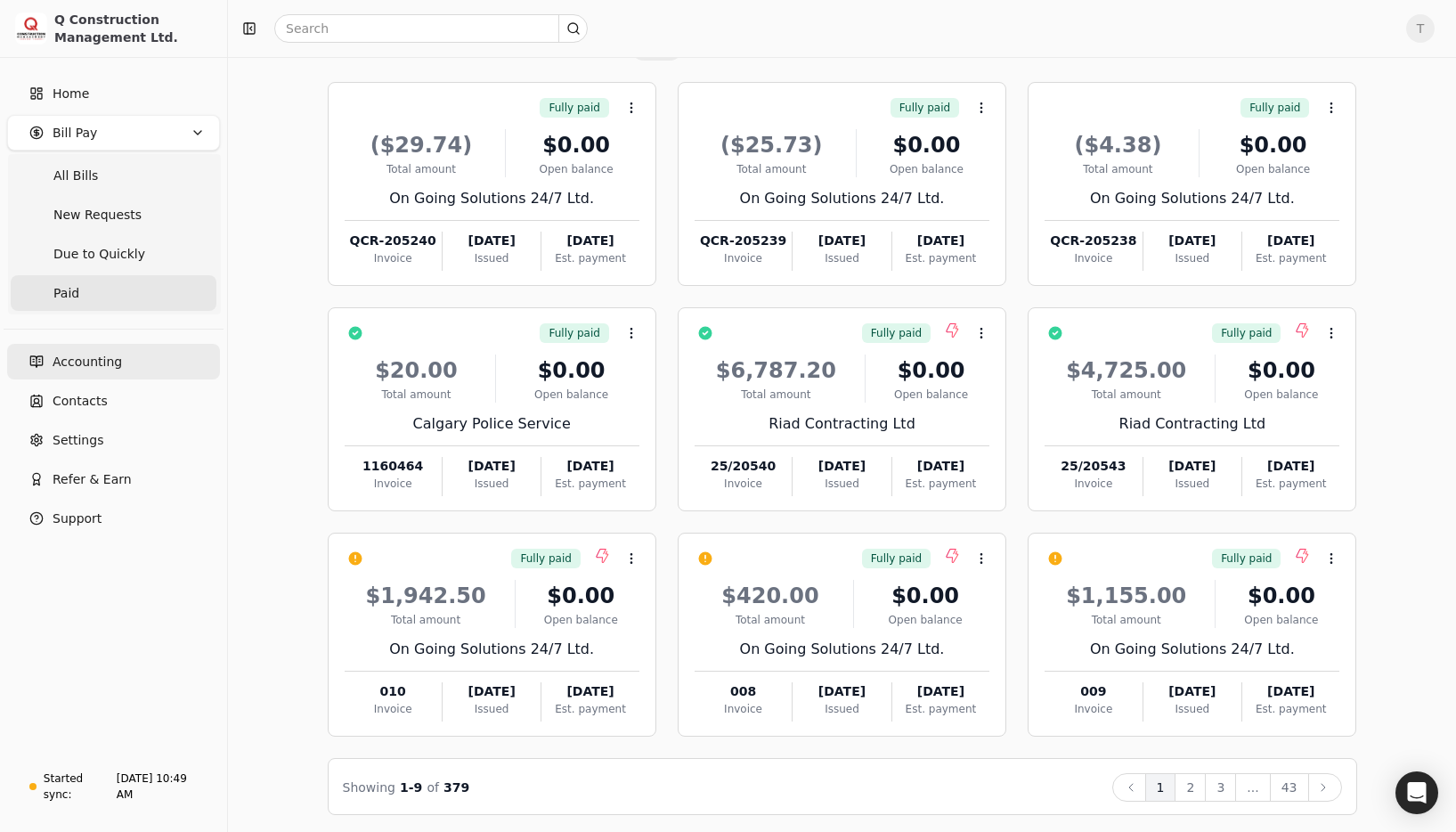
click at [112, 376] on link "Accounting" at bounding box center [113, 362] width 213 height 36
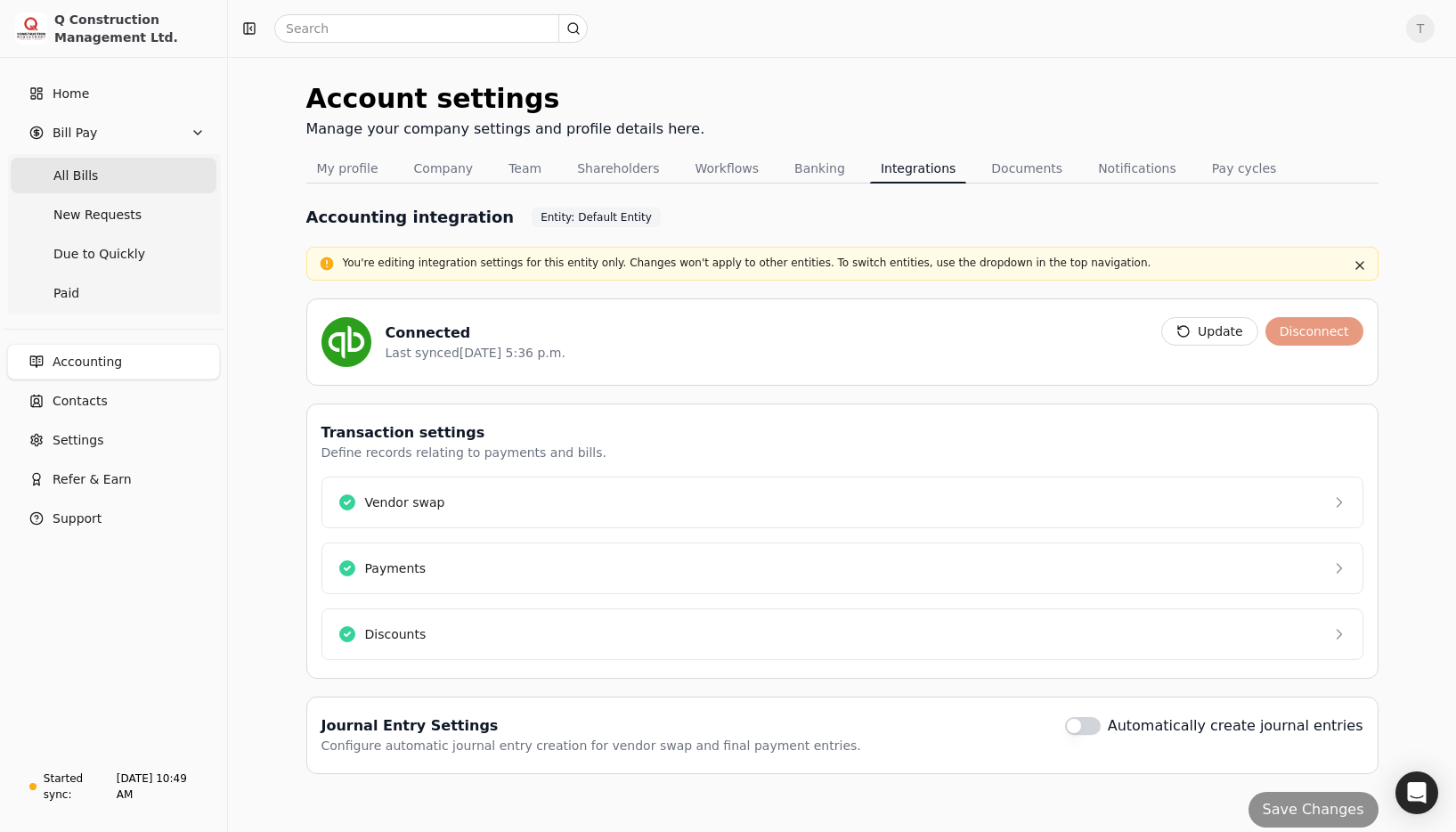
drag, startPoint x: 84, startPoint y: 173, endPoint x: 109, endPoint y: 173, distance: 25.0
click at [84, 173] on span "All Bills" at bounding box center [75, 175] width 45 height 19
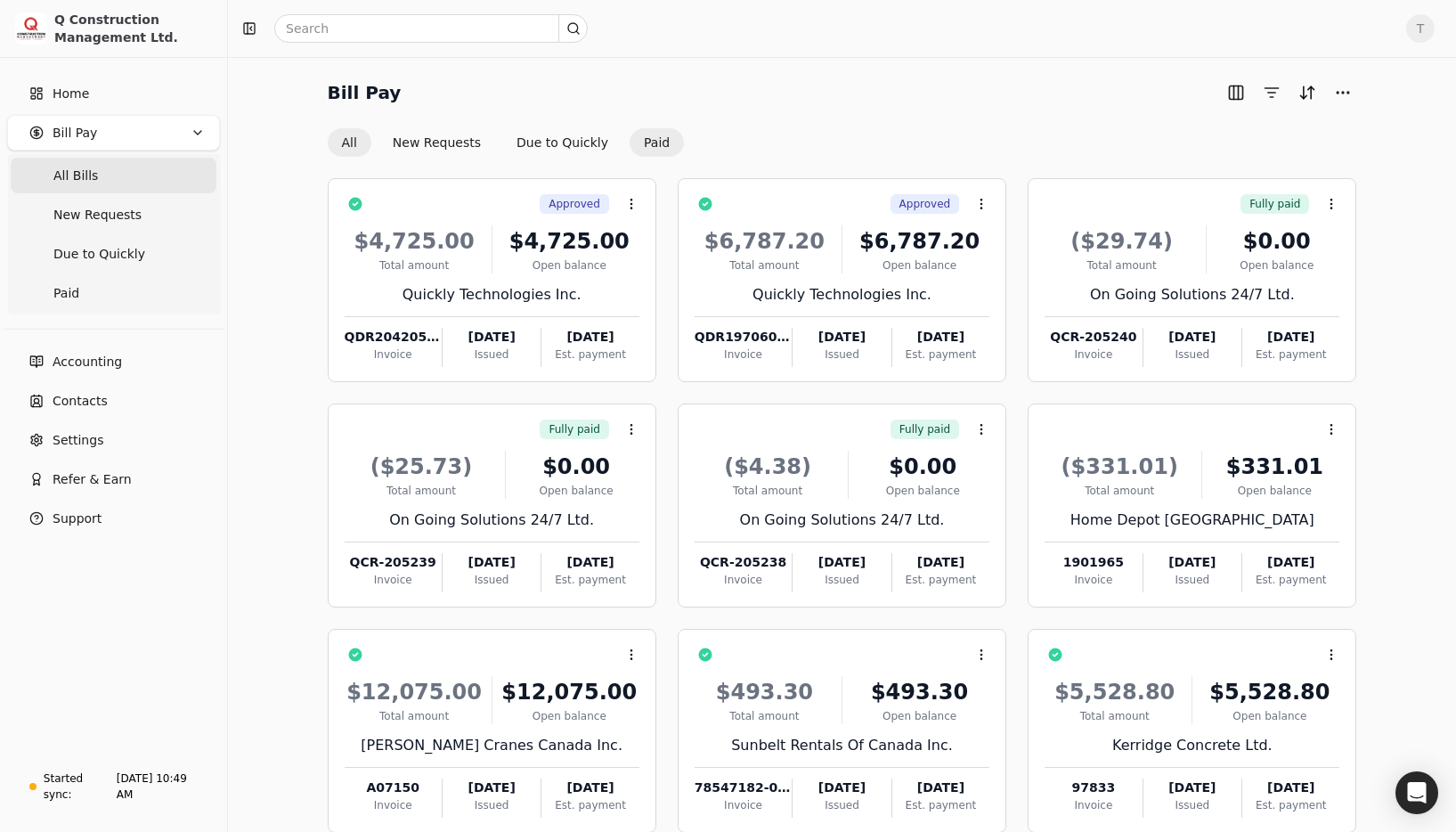
click at [649, 144] on button "Paid" at bounding box center [657, 143] width 54 height 29
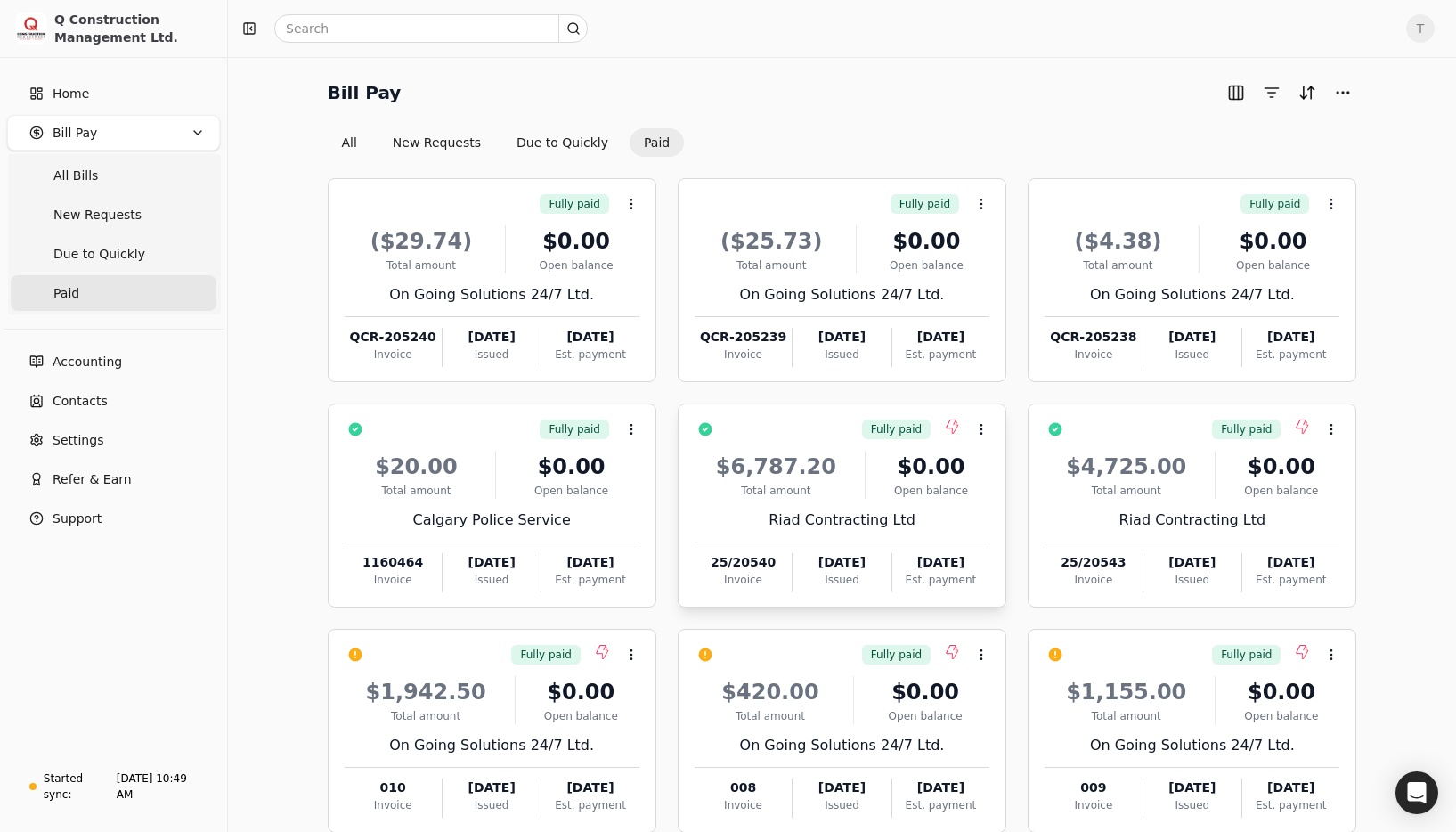
scroll to position [101, 0]
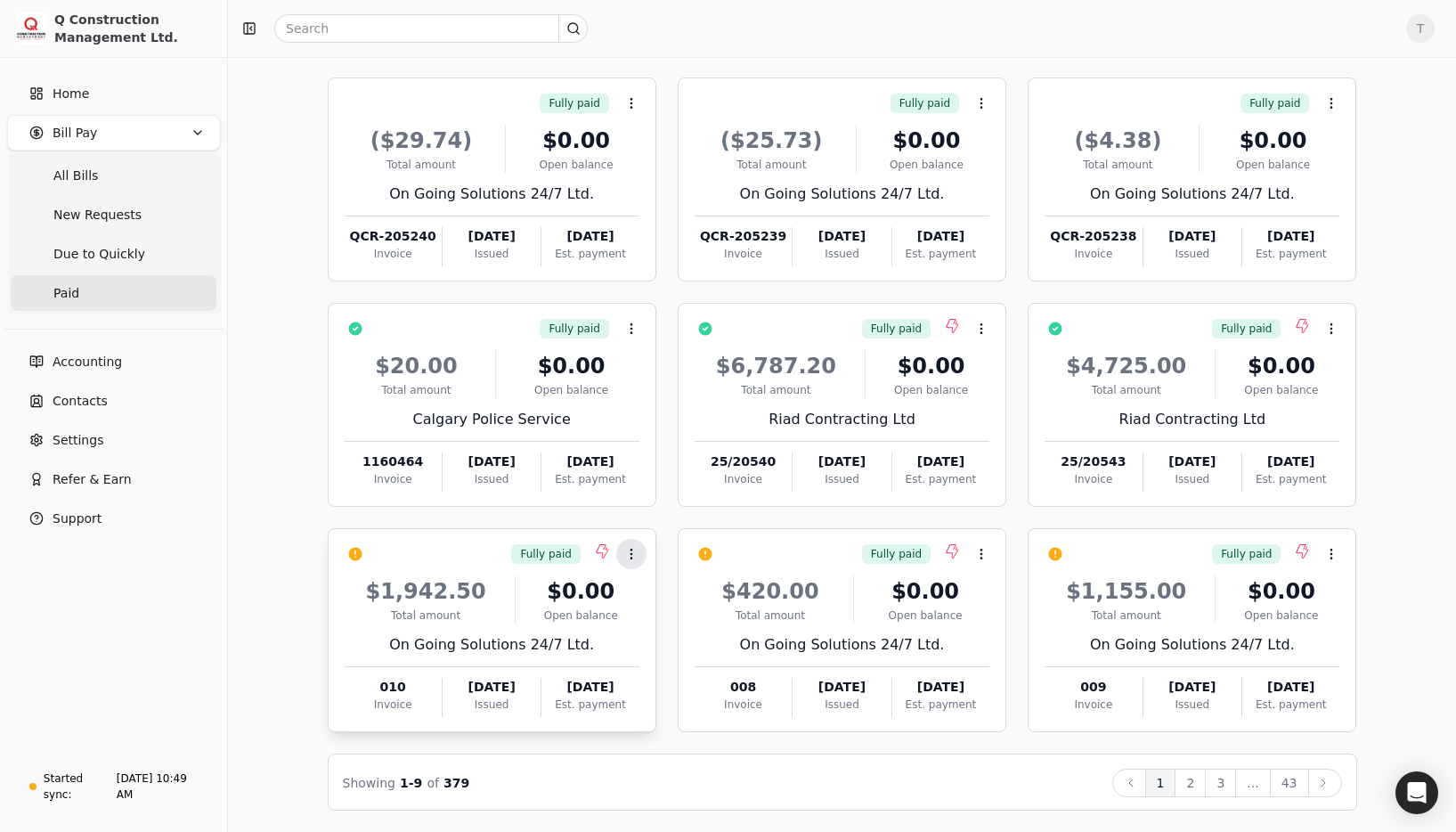
click at [631, 556] on icon at bounding box center [631, 554] width 14 height 14
click at [450, 551] on div "Fully paid Context Menu Button" at bounding box center [504, 554] width 269 height 31
click at [783, 509] on div "Fully paid Context Menu Button ($29.74) Total amount $0.00 Open balance On Goin…" at bounding box center [843, 404] width 1029 height 655
click at [634, 549] on icon at bounding box center [631, 554] width 14 height 14
drag, startPoint x: 646, startPoint y: 572, endPoint x: 619, endPoint y: 605, distance: 42.6
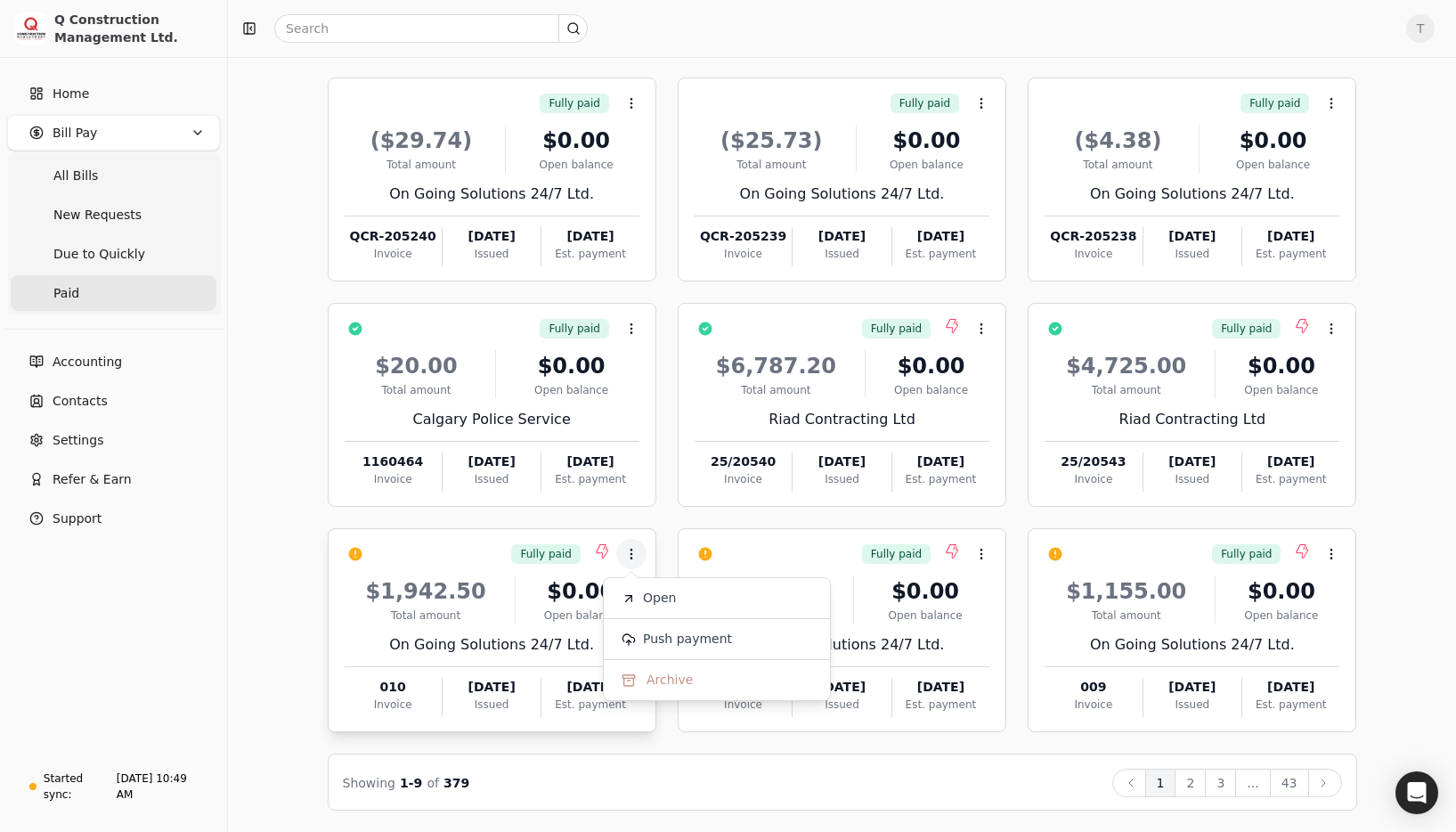
click at [658, 589] on span "Open" at bounding box center [659, 597] width 33 height 19
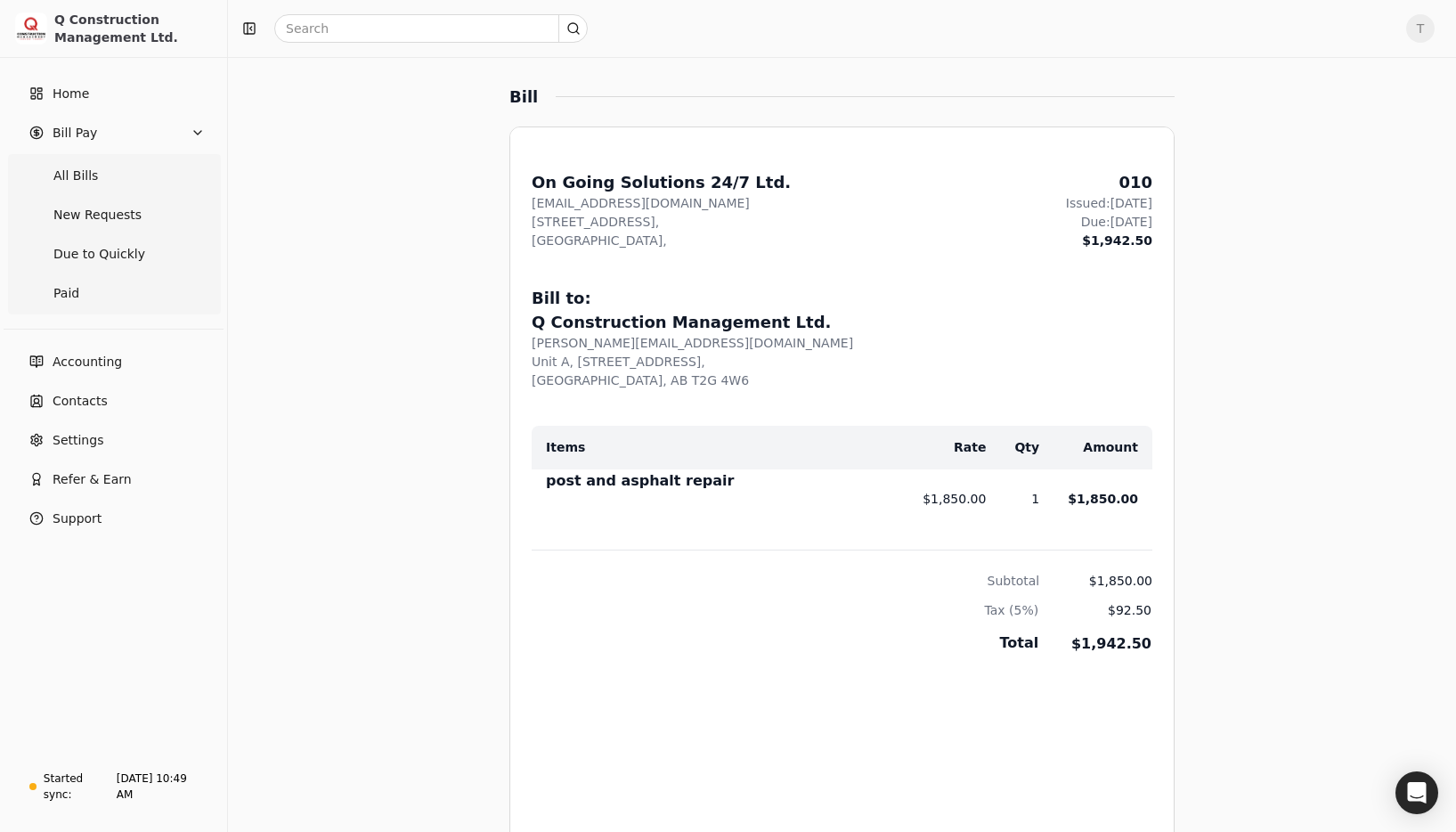
scroll to position [696, 0]
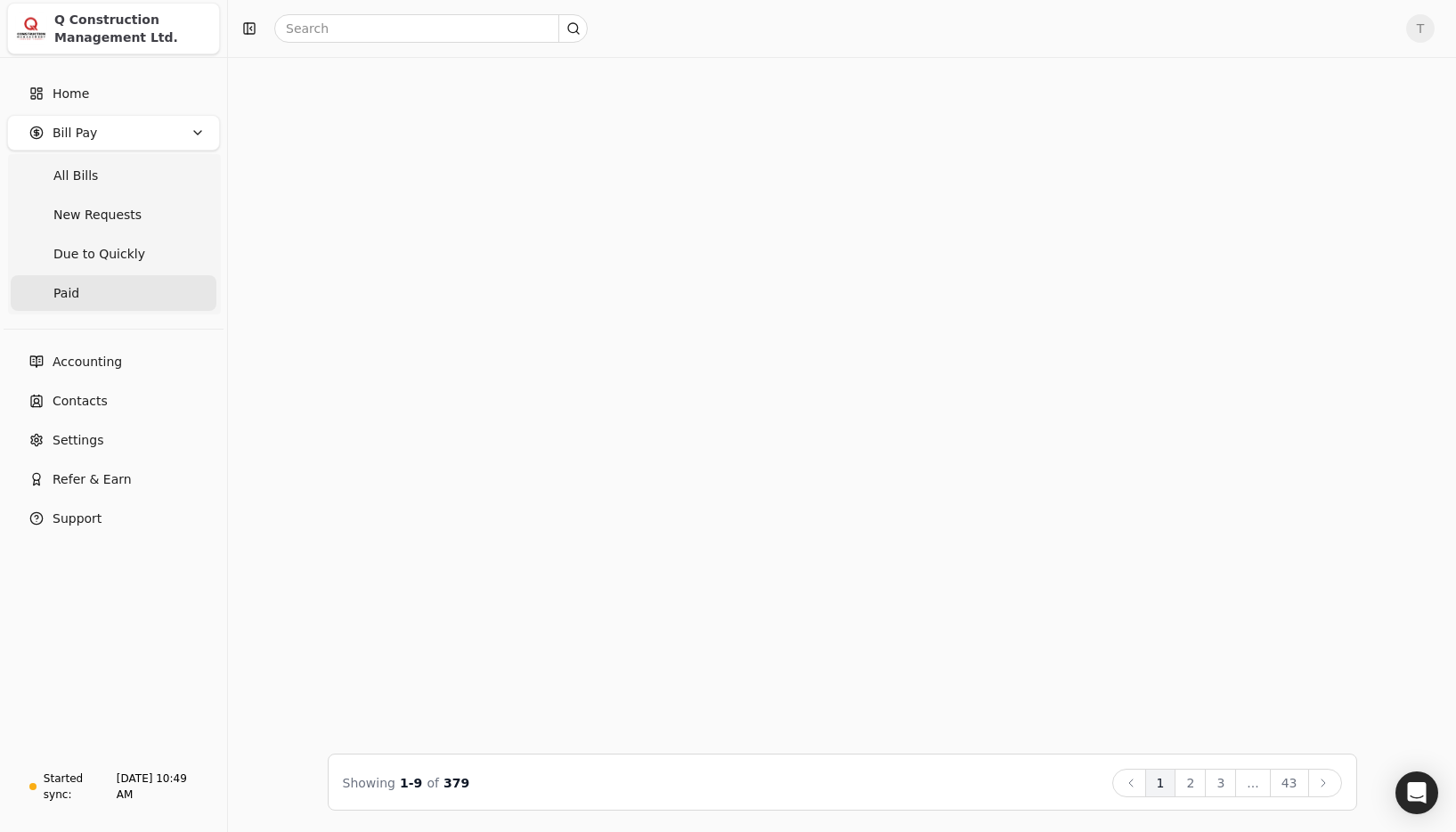
scroll to position [101, 0]
